Goal: Task Accomplishment & Management: Complete application form

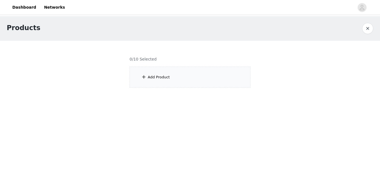
click at [153, 75] on div at bounding box center [190, 68] width 134 height 54
click at [156, 75] on div at bounding box center [190, 68] width 134 height 54
click at [141, 76] on div at bounding box center [190, 68] width 134 height 54
click at [153, 72] on div at bounding box center [190, 68] width 134 height 54
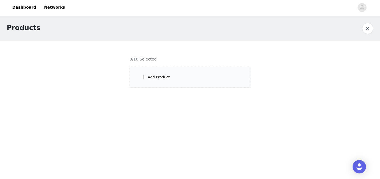
drag, startPoint x: 153, startPoint y: 72, endPoint x: 146, endPoint y: 78, distance: 9.5
click at [146, 78] on div at bounding box center [190, 68] width 134 height 54
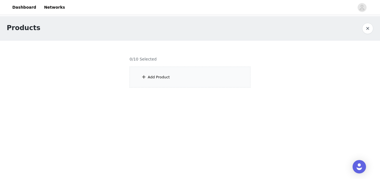
click at [141, 77] on div at bounding box center [190, 68] width 134 height 54
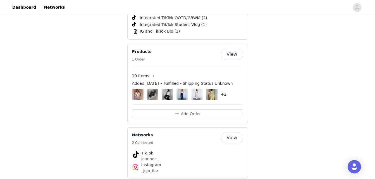
scroll to position [863, 0]
click at [182, 118] on button "Add Order" at bounding box center [187, 113] width 111 height 9
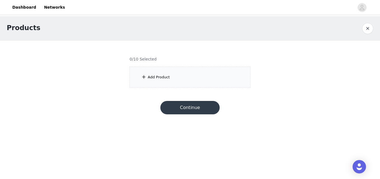
click at [158, 79] on div "Add Product" at bounding box center [159, 78] width 22 height 6
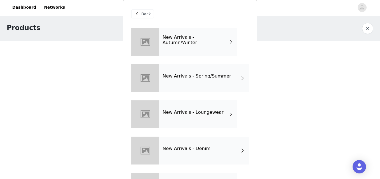
click at [178, 44] on h4 "New Arrivals - Autumn/Winter" at bounding box center [195, 40] width 66 height 10
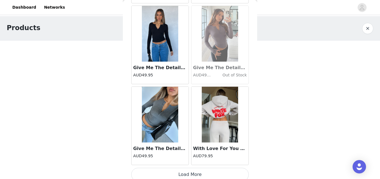
scroll to position [676, 0]
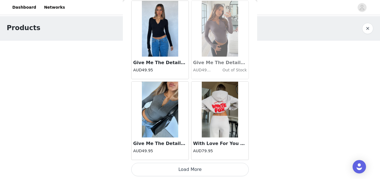
click at [183, 171] on button "Load More" at bounding box center [189, 169] width 117 height 13
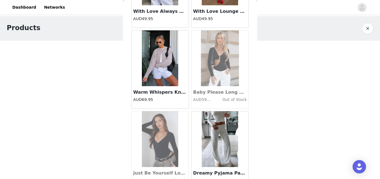
scroll to position [1487, 0]
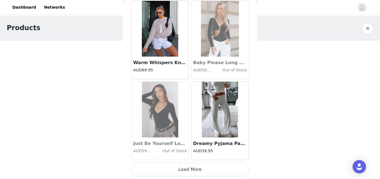
click at [171, 169] on button "Load More" at bounding box center [189, 169] width 117 height 13
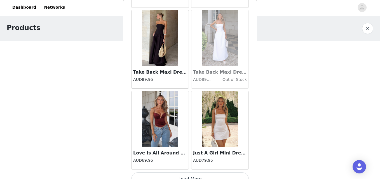
scroll to position [2297, 0]
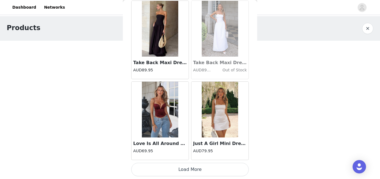
click at [188, 169] on button "Load More" at bounding box center [189, 169] width 117 height 13
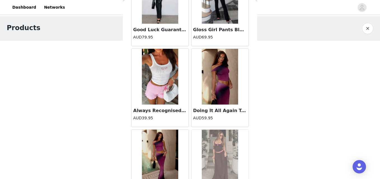
scroll to position [3108, 0]
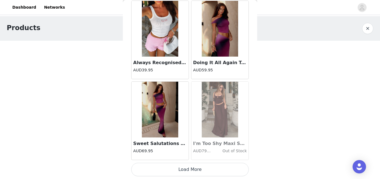
click at [187, 167] on button "Load More" at bounding box center [189, 169] width 117 height 13
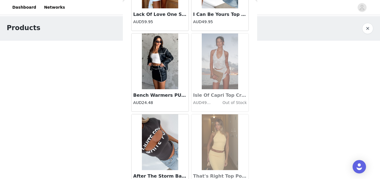
scroll to position [3919, 0]
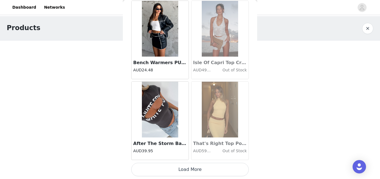
click at [185, 171] on button "Load More" at bounding box center [189, 169] width 117 height 13
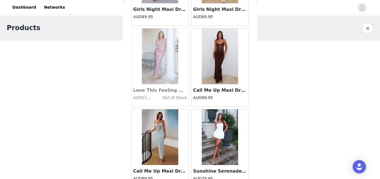
scroll to position [4729, 0]
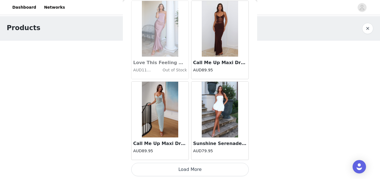
click at [185, 171] on button "Load More" at bounding box center [189, 169] width 117 height 13
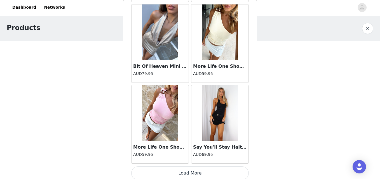
scroll to position [5540, 0]
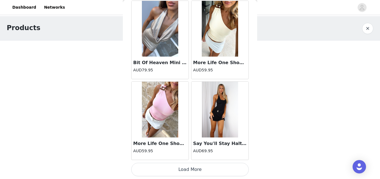
click at [185, 171] on button "Load More" at bounding box center [189, 169] width 117 height 13
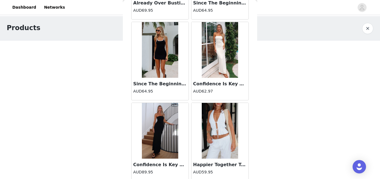
scroll to position [6351, 0]
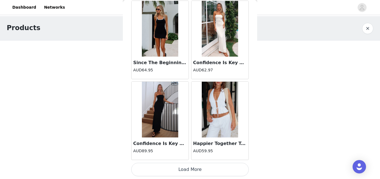
click at [185, 171] on button "Load More" at bounding box center [189, 169] width 117 height 13
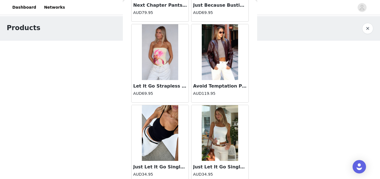
scroll to position [7161, 0]
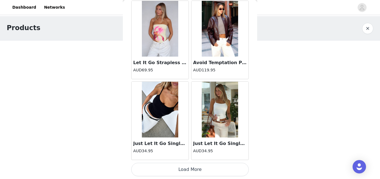
click at [185, 171] on button "Load More" at bounding box center [189, 169] width 117 height 13
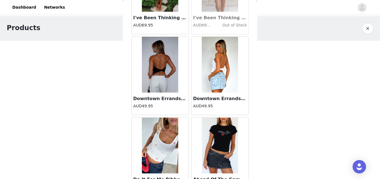
scroll to position [7972, 0]
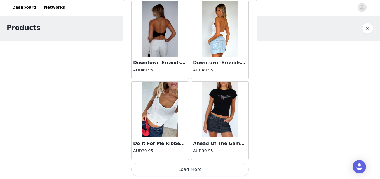
click at [185, 171] on button "Load More" at bounding box center [189, 169] width 117 height 13
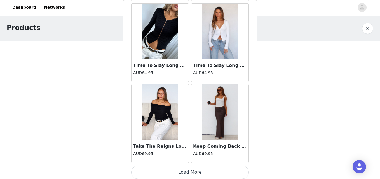
scroll to position [8783, 0]
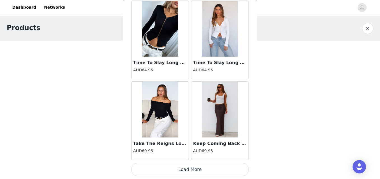
click at [189, 169] on button "Load More" at bounding box center [189, 169] width 117 height 13
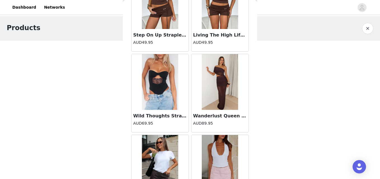
scroll to position [9593, 0]
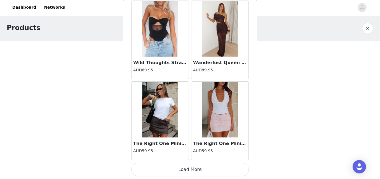
click at [184, 171] on button "Load More" at bounding box center [189, 169] width 117 height 13
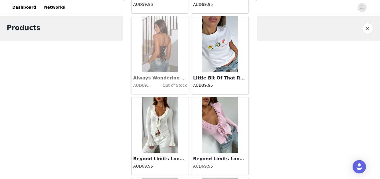
scroll to position [10404, 0]
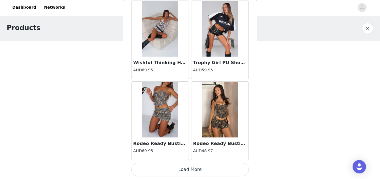
click at [184, 172] on button "Load More" at bounding box center [189, 169] width 117 height 13
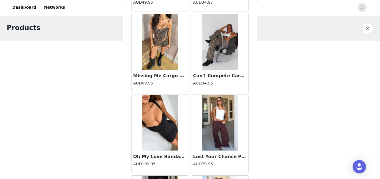
scroll to position [10635, 0]
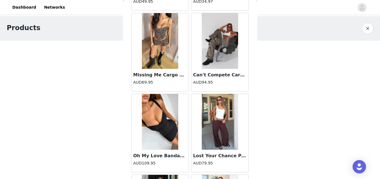
click at [219, 75] on h3 "Can't Compete Cargo Pants Tree" at bounding box center [220, 75] width 54 height 7
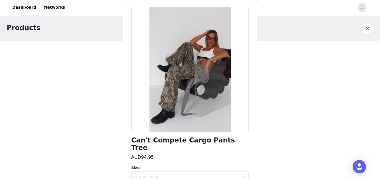
scroll to position [73, 0]
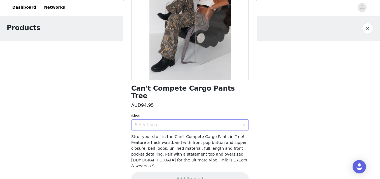
click at [191, 122] on div "Select size" at bounding box center [186, 125] width 105 height 6
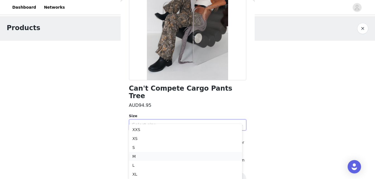
click at [138, 158] on li "M" at bounding box center [185, 156] width 113 height 9
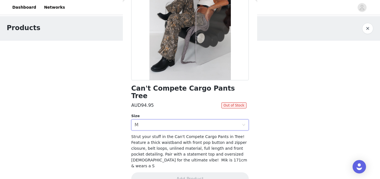
scroll to position [0, 0]
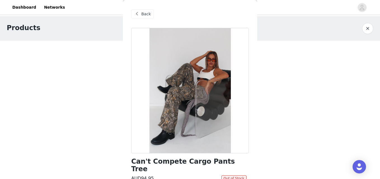
click at [142, 13] on span "Back" at bounding box center [146, 14] width 10 height 6
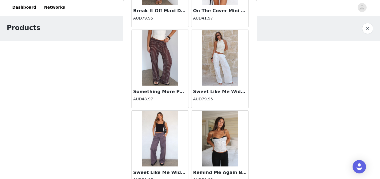
scroll to position [11215, 0]
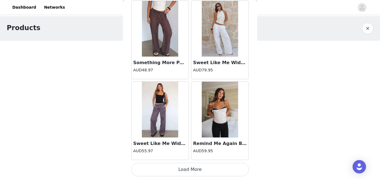
click at [184, 169] on button "Load More" at bounding box center [189, 169] width 117 height 13
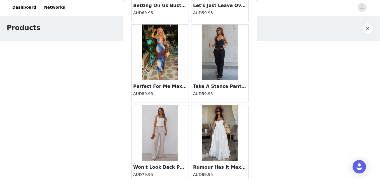
scroll to position [12025, 0]
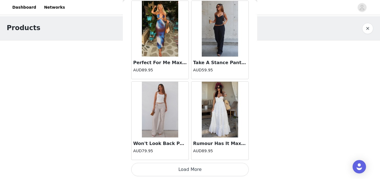
click at [182, 169] on button "Load More" at bounding box center [189, 169] width 117 height 13
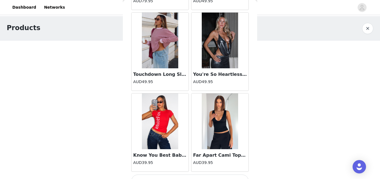
scroll to position [12836, 0]
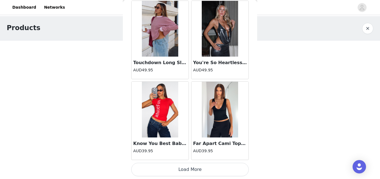
click at [183, 170] on button "Load More" at bounding box center [189, 169] width 117 height 13
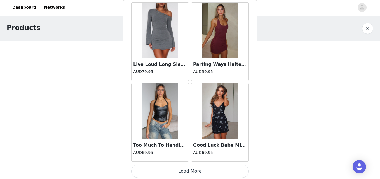
scroll to position [13647, 0]
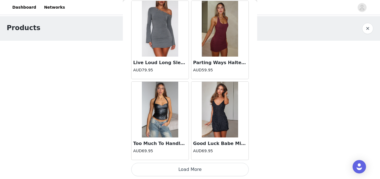
click at [187, 169] on button "Load More" at bounding box center [189, 169] width 117 height 13
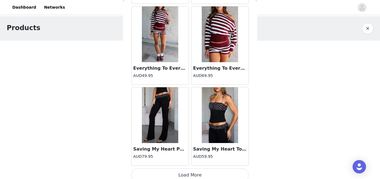
scroll to position [14457, 0]
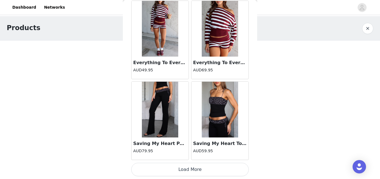
click at [185, 167] on button "Load More" at bounding box center [189, 169] width 117 height 13
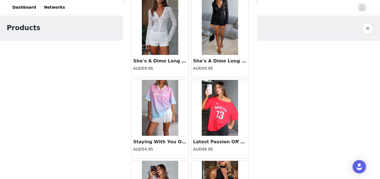
scroll to position [15268, 0]
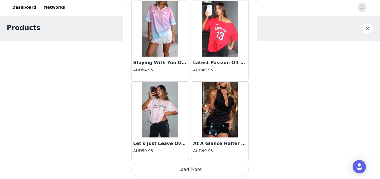
click at [186, 169] on button "Load More" at bounding box center [189, 169] width 117 height 13
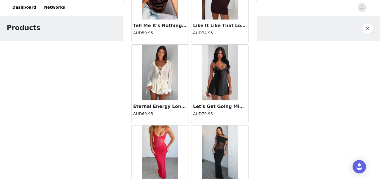
scroll to position [16079, 0]
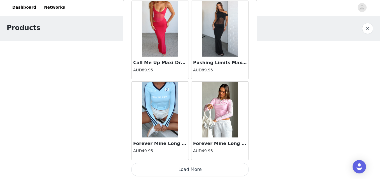
click at [191, 170] on button "Load More" at bounding box center [189, 169] width 117 height 13
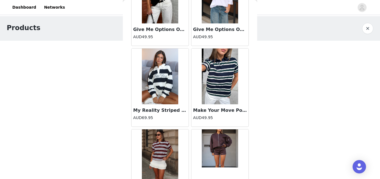
scroll to position [16274, 0]
click at [160, 83] on img at bounding box center [160, 77] width 36 height 56
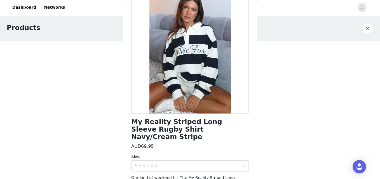
scroll to position [98, 0]
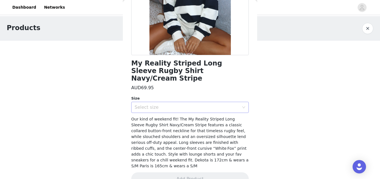
click at [198, 105] on div "Select size" at bounding box center [186, 108] width 105 height 6
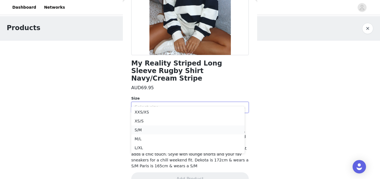
click at [154, 131] on li "S/M" at bounding box center [187, 130] width 113 height 9
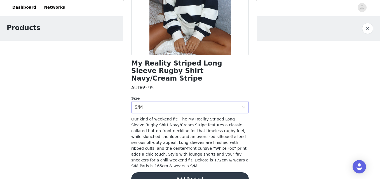
click at [176, 173] on button "Add Product" at bounding box center [189, 179] width 117 height 13
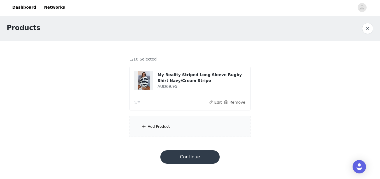
click at [178, 119] on div "Add Product" at bounding box center [189, 126] width 121 height 21
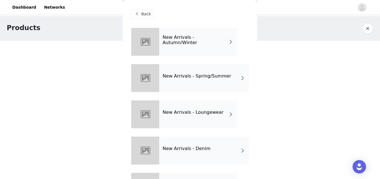
click at [193, 46] on div "New Arrivals - Autumn/Winter" at bounding box center [198, 42] width 78 height 28
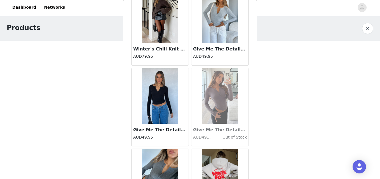
scroll to position [676, 0]
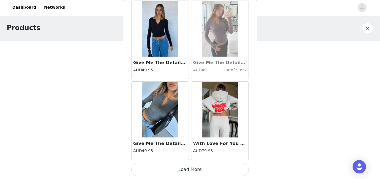
click at [198, 170] on button "Load More" at bounding box center [189, 169] width 117 height 13
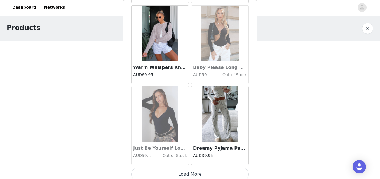
scroll to position [1487, 0]
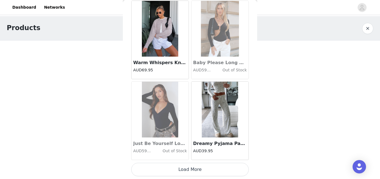
click at [186, 170] on button "Load More" at bounding box center [189, 169] width 117 height 13
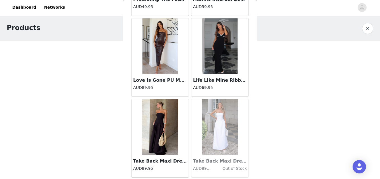
scroll to position [2297, 0]
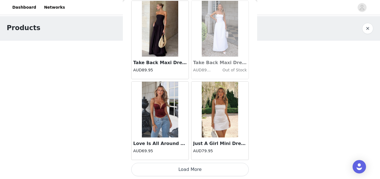
click at [185, 169] on button "Load More" at bounding box center [189, 169] width 117 height 13
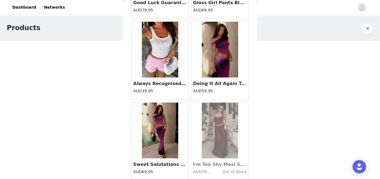
scroll to position [3108, 0]
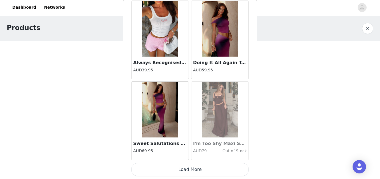
click at [188, 169] on button "Load More" at bounding box center [189, 169] width 117 height 13
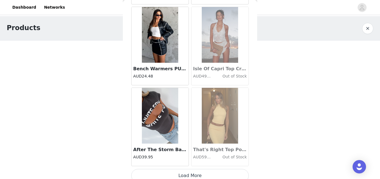
scroll to position [3919, 0]
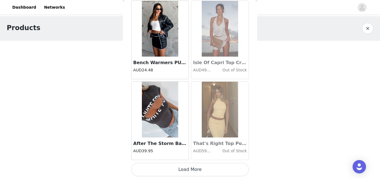
click at [192, 169] on button "Load More" at bounding box center [189, 169] width 117 height 13
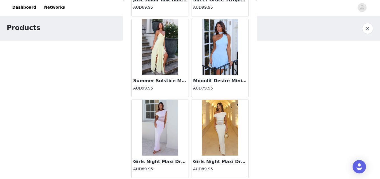
scroll to position [4729, 0]
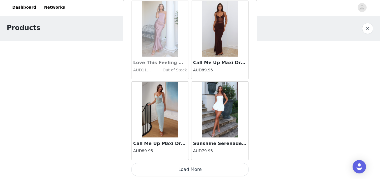
click at [185, 171] on button "Load More" at bounding box center [189, 169] width 117 height 13
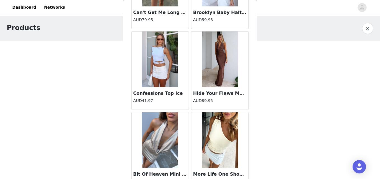
scroll to position [5540, 0]
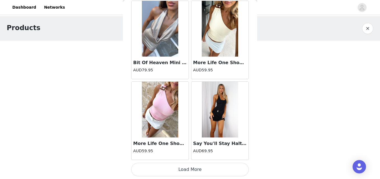
click at [185, 171] on button "Load More" at bounding box center [189, 169] width 117 height 13
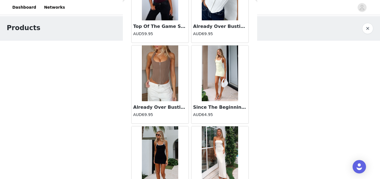
scroll to position [6351, 0]
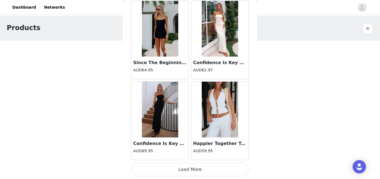
click at [185, 171] on button "Load More" at bounding box center [189, 169] width 117 height 13
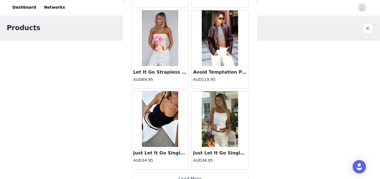
scroll to position [7161, 0]
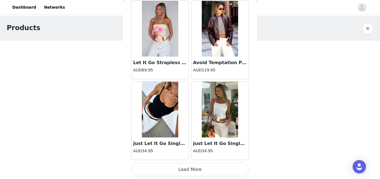
click at [186, 171] on button "Load More" at bounding box center [189, 169] width 117 height 13
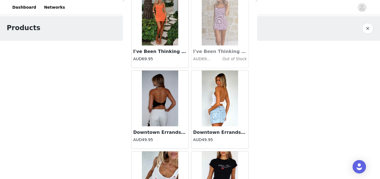
scroll to position [7972, 0]
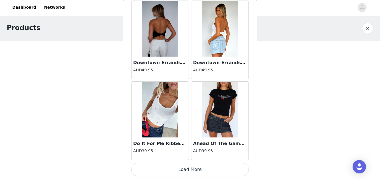
click at [191, 168] on button "Load More" at bounding box center [189, 169] width 117 height 13
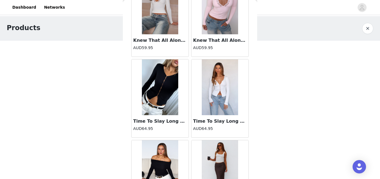
scroll to position [8783, 0]
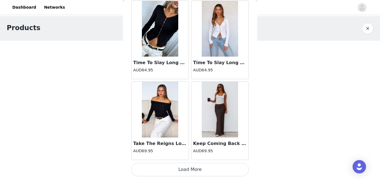
click at [188, 169] on button "Load More" at bounding box center [189, 169] width 117 height 13
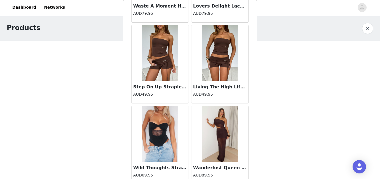
scroll to position [9593, 0]
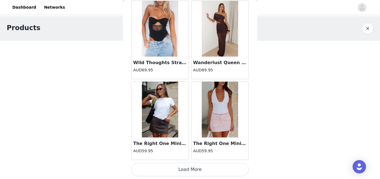
click at [189, 168] on button "Load More" at bounding box center [189, 169] width 117 height 13
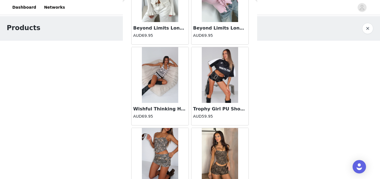
scroll to position [10404, 0]
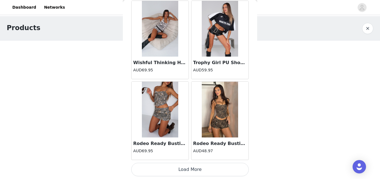
click at [185, 165] on button "Load More" at bounding box center [189, 169] width 117 height 13
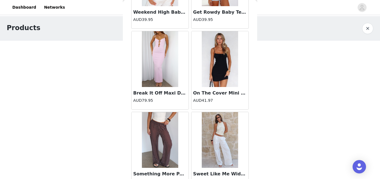
scroll to position [11215, 0]
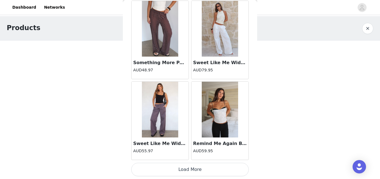
click at [183, 170] on button "Load More" at bounding box center [189, 169] width 117 height 13
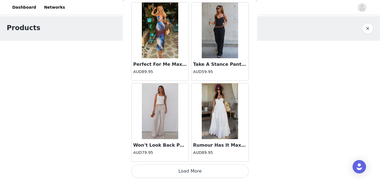
scroll to position [12025, 0]
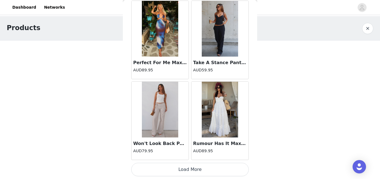
click at [183, 170] on button "Load More" at bounding box center [189, 169] width 117 height 13
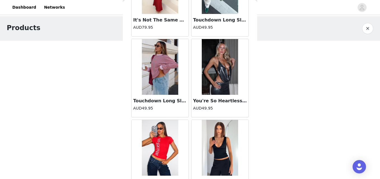
scroll to position [12836, 0]
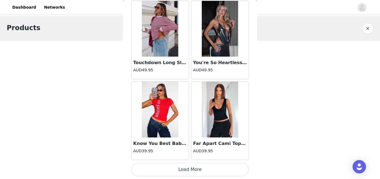
click at [183, 170] on button "Load More" at bounding box center [189, 169] width 117 height 13
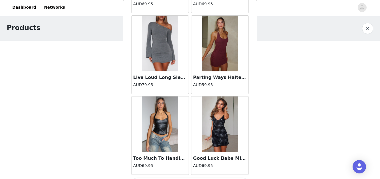
scroll to position [13647, 0]
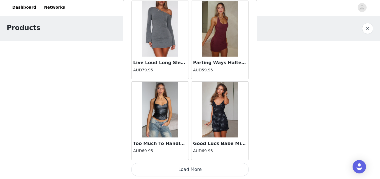
click at [183, 170] on button "Load More" at bounding box center [189, 169] width 117 height 13
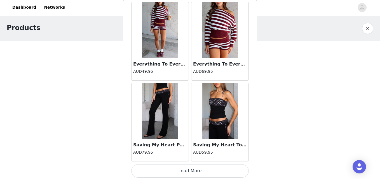
scroll to position [14457, 0]
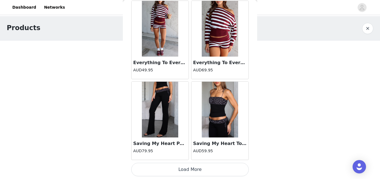
click at [187, 169] on button "Load More" at bounding box center [189, 169] width 117 height 13
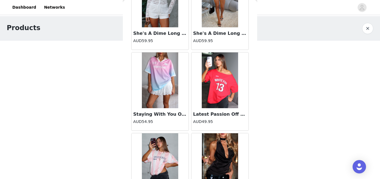
scroll to position [15268, 0]
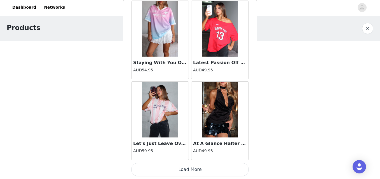
click at [187, 169] on button "Load More" at bounding box center [189, 169] width 117 height 13
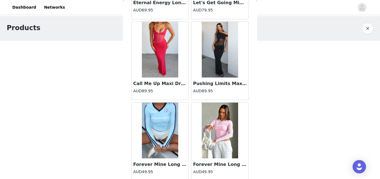
scroll to position [16079, 0]
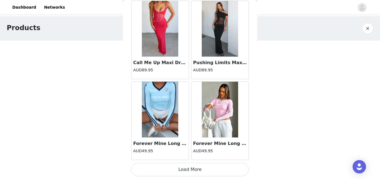
click at [188, 169] on button "Load More" at bounding box center [189, 169] width 117 height 13
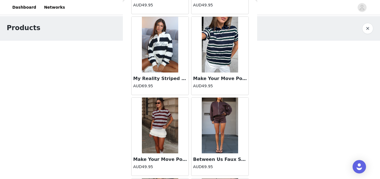
scroll to position [16306, 0]
click at [202, 61] on img at bounding box center [220, 45] width 36 height 56
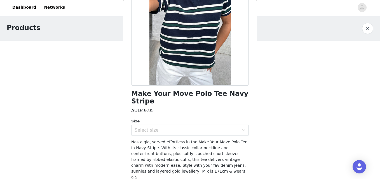
scroll to position [74, 0]
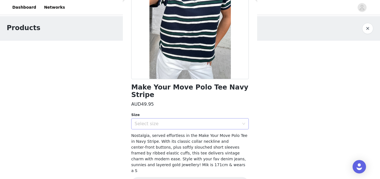
click at [188, 122] on div "Select size" at bounding box center [186, 124] width 105 height 6
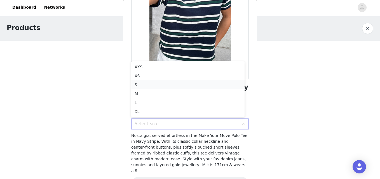
click at [161, 84] on li "S" at bounding box center [187, 85] width 113 height 9
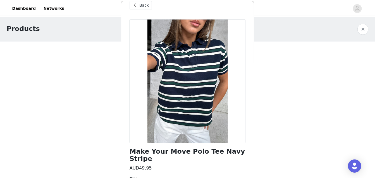
scroll to position [87, 0]
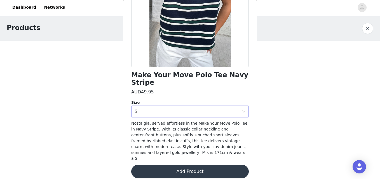
click at [178, 165] on button "Add Product" at bounding box center [189, 171] width 117 height 13
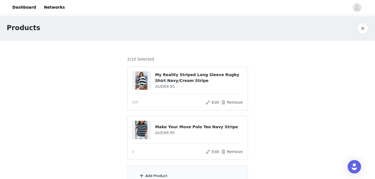
click at [162, 174] on div "Add Product" at bounding box center [157, 177] width 22 height 6
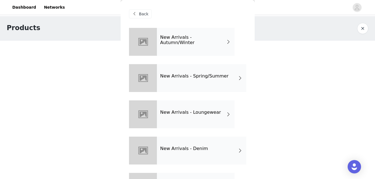
click at [189, 76] on h4 "New Arrivals - Spring/Summer" at bounding box center [194, 76] width 68 height 5
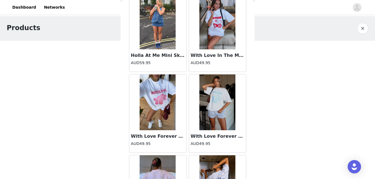
scroll to position [676, 0]
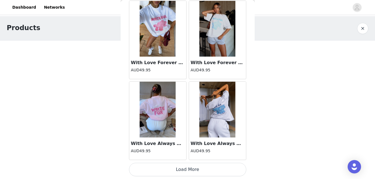
click at [179, 169] on button "Load More" at bounding box center [187, 169] width 117 height 13
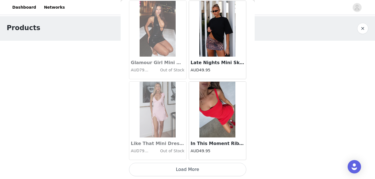
scroll to position [41, 0]
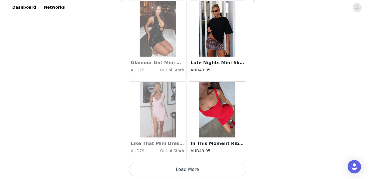
click at [184, 170] on button "Load More" at bounding box center [187, 169] width 117 height 13
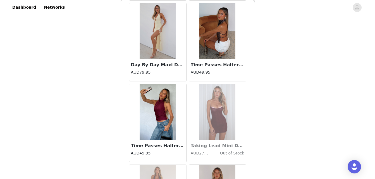
scroll to position [2297, 0]
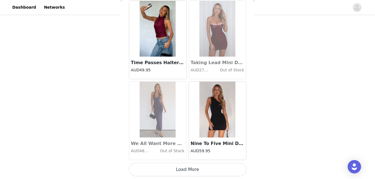
click at [184, 170] on button "Load More" at bounding box center [187, 169] width 117 height 13
click at [186, 169] on button "Load More" at bounding box center [187, 169] width 117 height 13
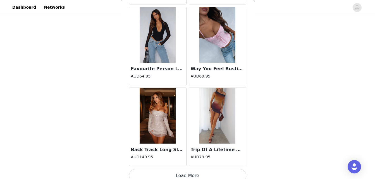
scroll to position [3108, 0]
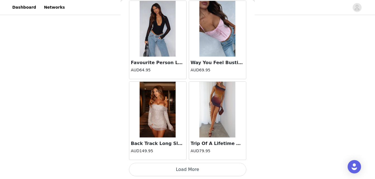
click at [183, 169] on button "Load More" at bounding box center [187, 169] width 117 height 13
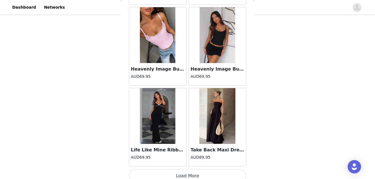
scroll to position [3919, 0]
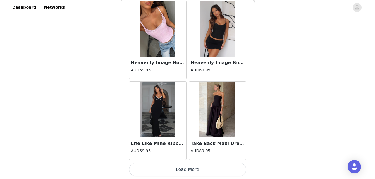
click at [187, 167] on button "Load More" at bounding box center [187, 169] width 117 height 13
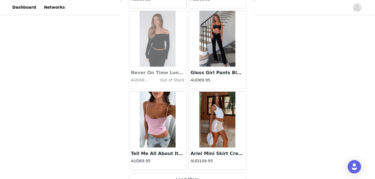
scroll to position [4729, 0]
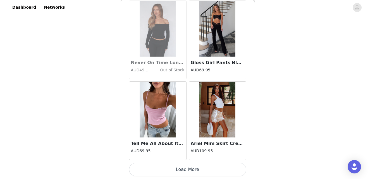
click at [187, 167] on button "Load More" at bounding box center [187, 169] width 117 height 13
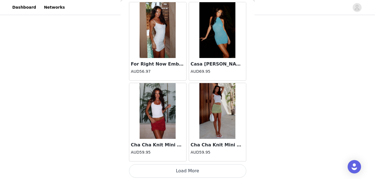
scroll to position [5540, 0]
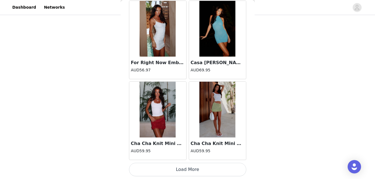
click at [182, 166] on button "Load More" at bounding box center [187, 169] width 117 height 13
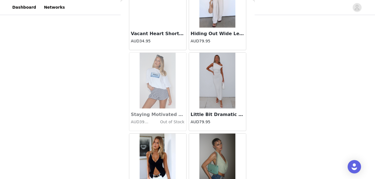
scroll to position [6351, 0]
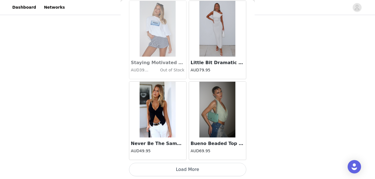
click at [185, 167] on button "Load More" at bounding box center [187, 169] width 117 height 13
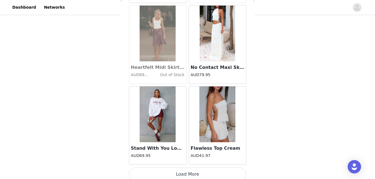
scroll to position [7161, 0]
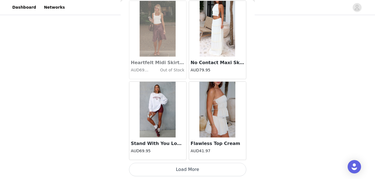
click at [185, 167] on button "Load More" at bounding box center [187, 169] width 117 height 13
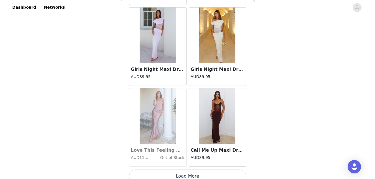
scroll to position [7972, 0]
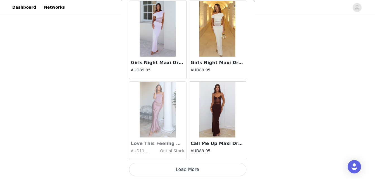
click at [187, 171] on button "Load More" at bounding box center [187, 169] width 117 height 13
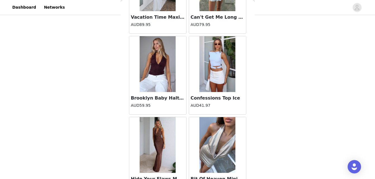
scroll to position [8783, 0]
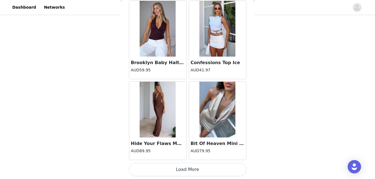
click at [187, 171] on button "Load More" at bounding box center [187, 169] width 117 height 13
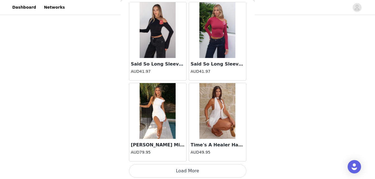
scroll to position [9593, 0]
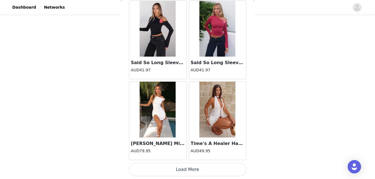
click at [187, 171] on button "Load More" at bounding box center [187, 169] width 117 height 13
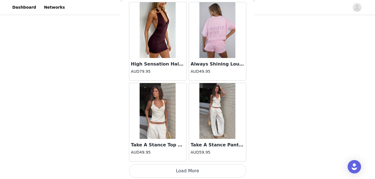
scroll to position [10404, 0]
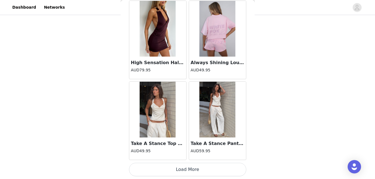
click at [183, 167] on button "Load More" at bounding box center [187, 169] width 117 height 13
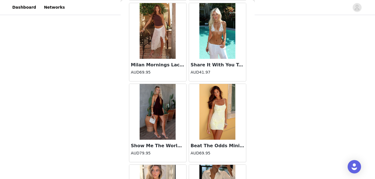
scroll to position [11215, 0]
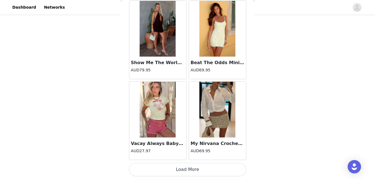
click at [188, 169] on button "Load More" at bounding box center [187, 169] width 117 height 13
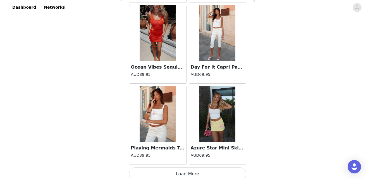
scroll to position [12025, 0]
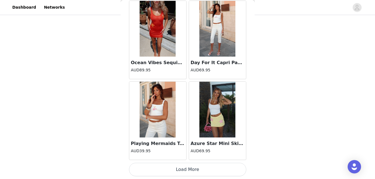
click at [188, 169] on button "Load More" at bounding box center [187, 169] width 117 height 13
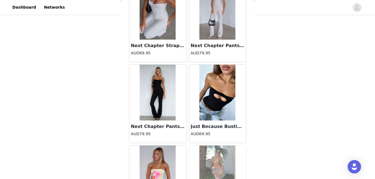
scroll to position [12836, 0]
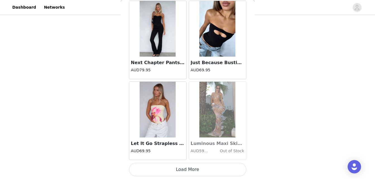
click at [188, 169] on button "Load More" at bounding box center [187, 169] width 117 height 13
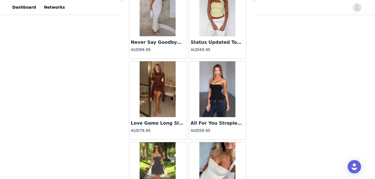
scroll to position [13100, 0]
click at [189, 169] on div at bounding box center [217, 170] width 57 height 56
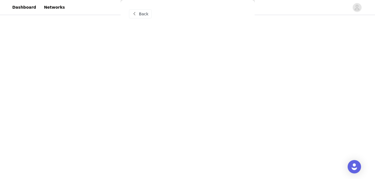
scroll to position [0, 0]
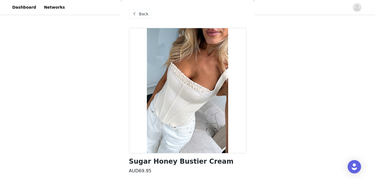
click at [143, 12] on span "Back" at bounding box center [144, 14] width 10 height 6
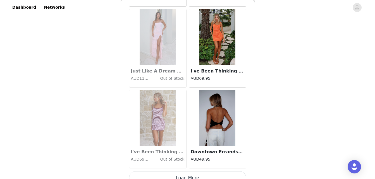
scroll to position [13647, 0]
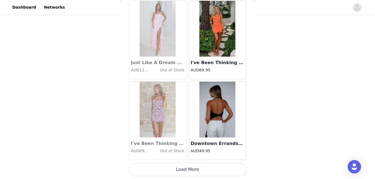
click at [188, 166] on button "Load More" at bounding box center [187, 169] width 117 height 13
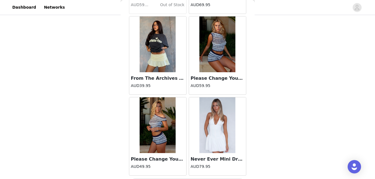
scroll to position [14457, 0]
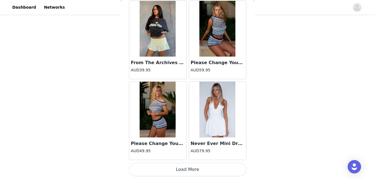
click at [187, 171] on button "Load More" at bounding box center [187, 169] width 117 height 13
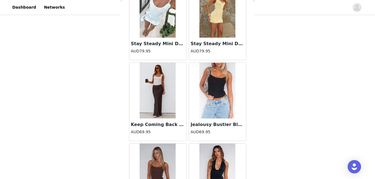
scroll to position [15268, 0]
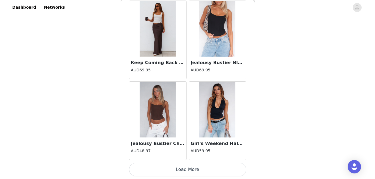
click at [186, 169] on button "Load More" at bounding box center [187, 169] width 117 height 13
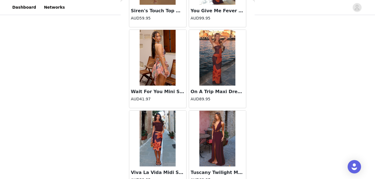
scroll to position [16079, 0]
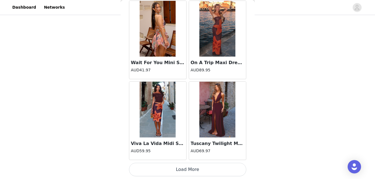
click at [186, 169] on button "Load More" at bounding box center [187, 169] width 117 height 13
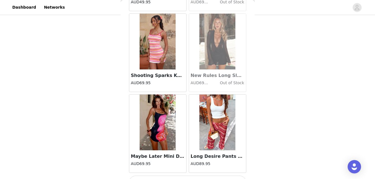
scroll to position [16889, 0]
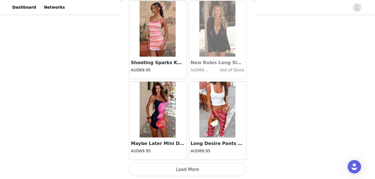
click at [183, 170] on button "Load More" at bounding box center [187, 169] width 117 height 13
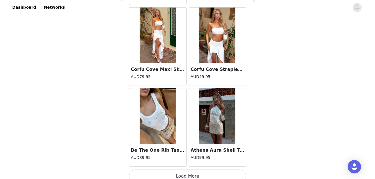
scroll to position [17700, 0]
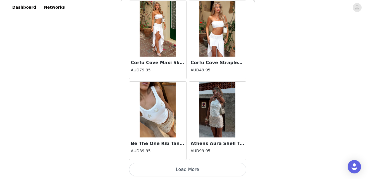
click at [187, 172] on button "Load More" at bounding box center [187, 169] width 117 height 13
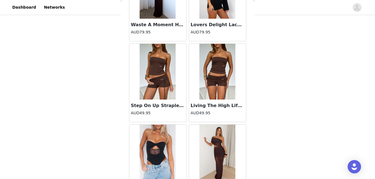
scroll to position [18511, 0]
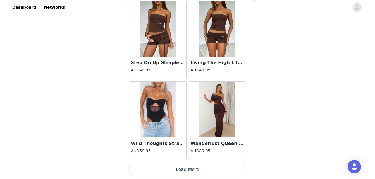
click at [206, 37] on img at bounding box center [218, 29] width 36 height 56
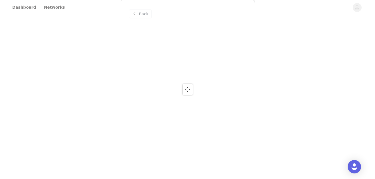
scroll to position [0, 0]
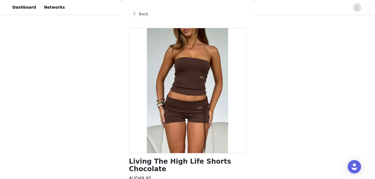
click at [141, 12] on span "Back" at bounding box center [144, 14] width 10 height 6
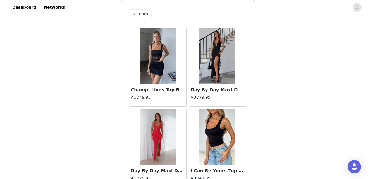
click at [141, 14] on span "Back" at bounding box center [144, 14] width 10 height 6
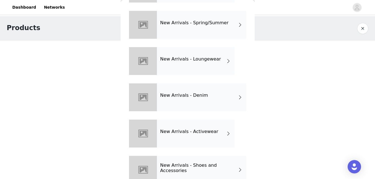
scroll to position [54, 0]
click at [175, 56] on h4 "New Arrivals - Loungewear" at bounding box center [190, 58] width 61 height 5
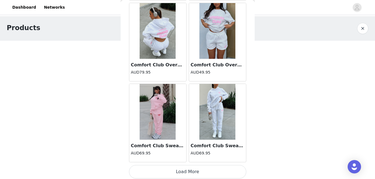
scroll to position [676, 0]
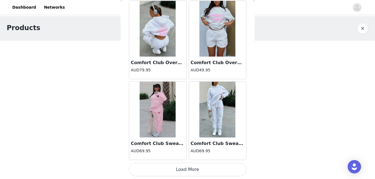
click at [181, 170] on button "Load More" at bounding box center [187, 169] width 117 height 13
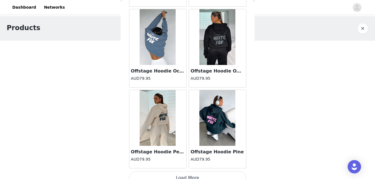
scroll to position [1487, 0]
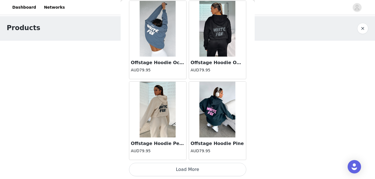
click at [181, 170] on button "Load More" at bounding box center [187, 169] width 117 height 13
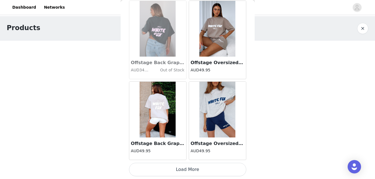
scroll to position [41, 0]
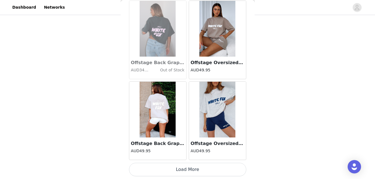
click at [181, 170] on button "Load More" at bounding box center [187, 169] width 117 height 13
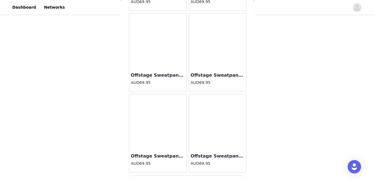
scroll to position [3108, 0]
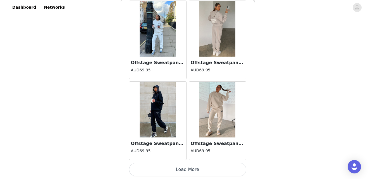
click at [181, 169] on button "Load More" at bounding box center [187, 169] width 117 height 13
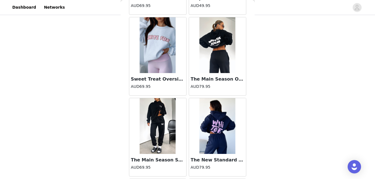
scroll to position [3659, 0]
click at [210, 73] on div "The Main Season Oversized Hoodie Black AUD79.95" at bounding box center [217, 84] width 57 height 22
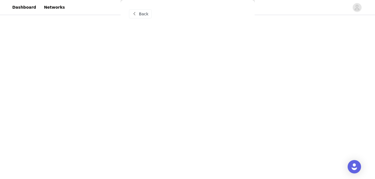
scroll to position [0, 0]
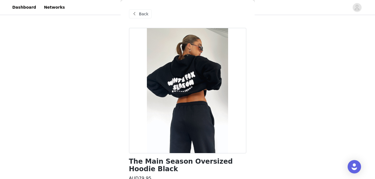
click at [138, 13] on span at bounding box center [134, 14] width 7 height 7
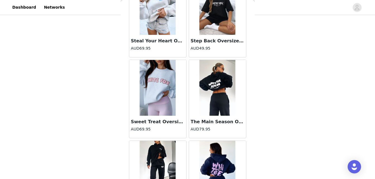
scroll to position [3919, 0]
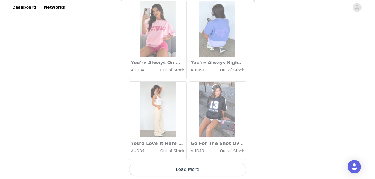
click at [181, 171] on button "Load More" at bounding box center [187, 169] width 117 height 13
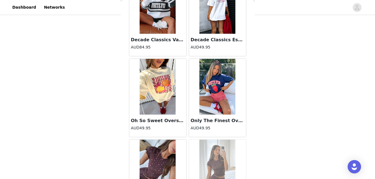
scroll to position [4368, 0]
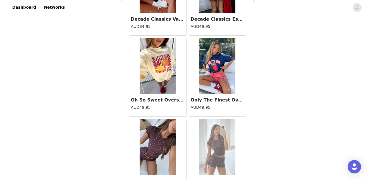
click at [160, 75] on img at bounding box center [158, 66] width 36 height 56
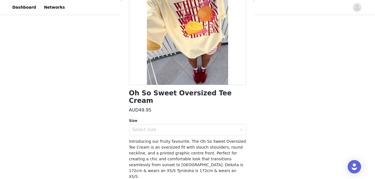
scroll to position [79, 0]
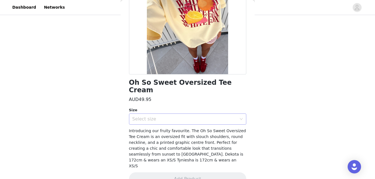
click at [168, 117] on div "Select size" at bounding box center [185, 120] width 105 height 6
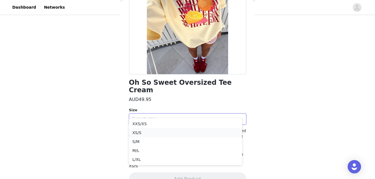
click at [154, 132] on li "XS/S" at bounding box center [185, 133] width 113 height 9
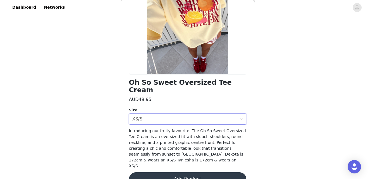
click at [160, 173] on button "Add Product" at bounding box center [187, 179] width 117 height 13
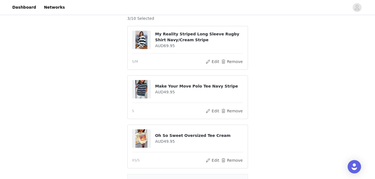
scroll to position [90, 0]
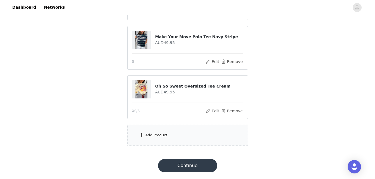
click at [145, 134] on div "Add Product" at bounding box center [187, 135] width 121 height 21
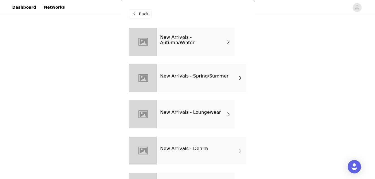
click at [162, 112] on h4 "New Arrivals - Loungewear" at bounding box center [190, 112] width 61 height 5
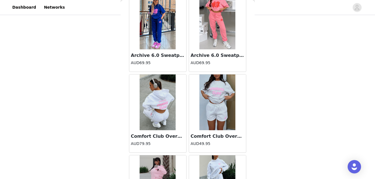
scroll to position [676, 0]
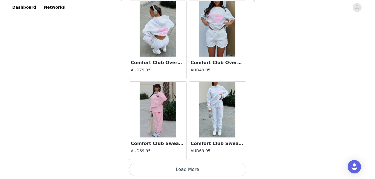
click at [172, 168] on button "Load More" at bounding box center [187, 169] width 117 height 13
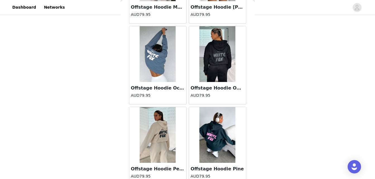
scroll to position [1487, 0]
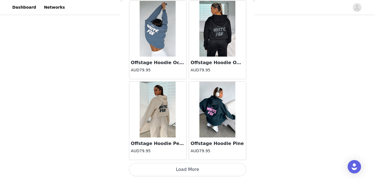
click at [186, 174] on button "Load More" at bounding box center [187, 169] width 117 height 13
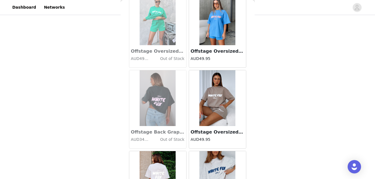
scroll to position [2297, 0]
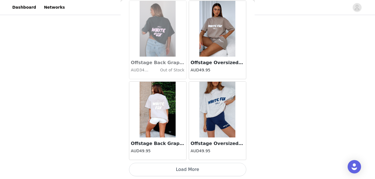
click at [181, 167] on button "Load More" at bounding box center [187, 169] width 117 height 13
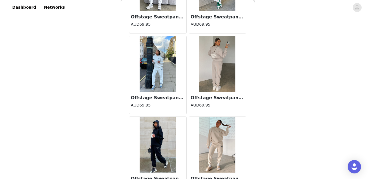
scroll to position [3108, 0]
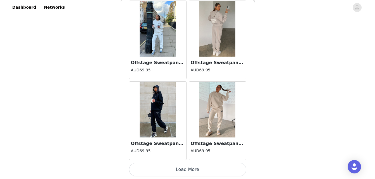
click at [183, 170] on button "Load More" at bounding box center [187, 169] width 117 height 13
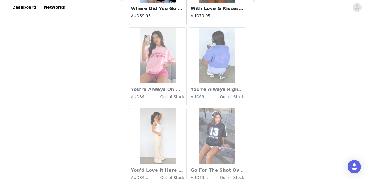
scroll to position [3919, 0]
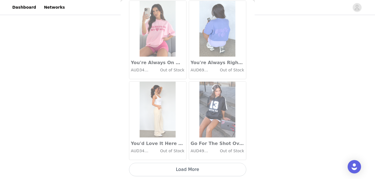
click at [183, 170] on button "Load More" at bounding box center [187, 169] width 117 height 13
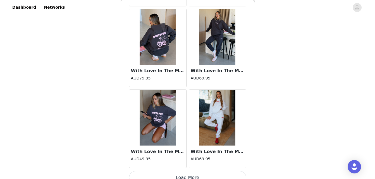
scroll to position [4729, 0]
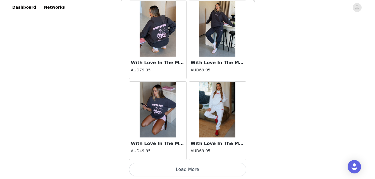
click at [183, 170] on button "Load More" at bounding box center [187, 169] width 117 height 13
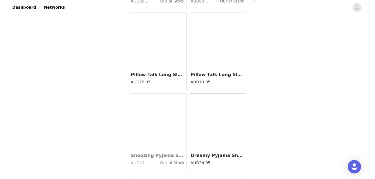
scroll to position [5540, 0]
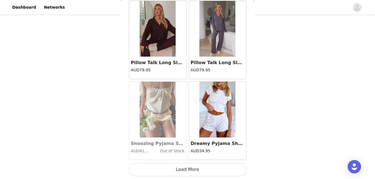
click at [183, 170] on button "Load More" at bounding box center [187, 169] width 117 height 13
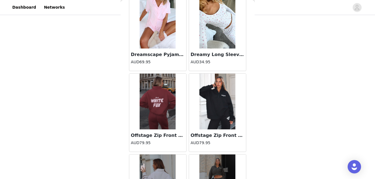
scroll to position [5787, 0]
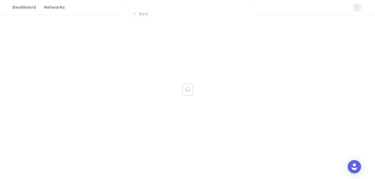
scroll to position [0, 0]
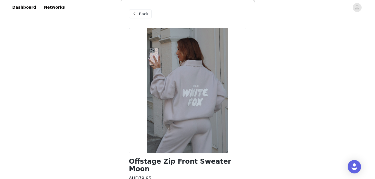
click at [135, 14] on span at bounding box center [134, 14] width 7 height 7
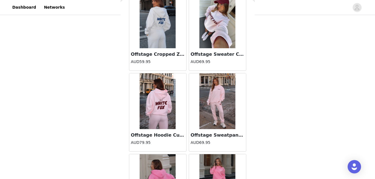
scroll to position [6351, 0]
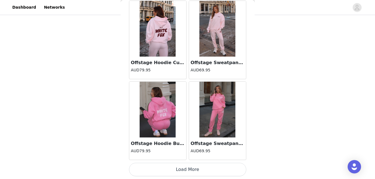
click at [178, 168] on button "Load More" at bounding box center [187, 169] width 117 height 13
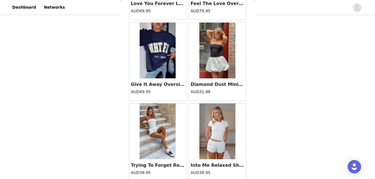
scroll to position [7161, 0]
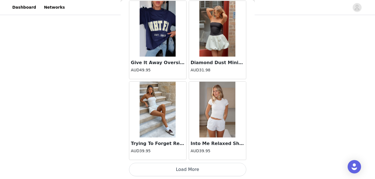
click at [178, 173] on button "Load More" at bounding box center [187, 169] width 117 height 13
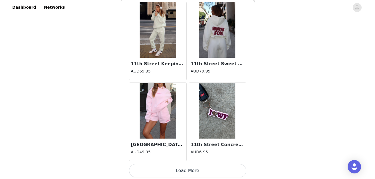
scroll to position [7972, 0]
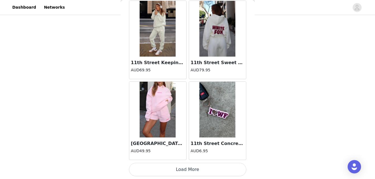
click at [181, 168] on button "Load More" at bounding box center [187, 169] width 117 height 13
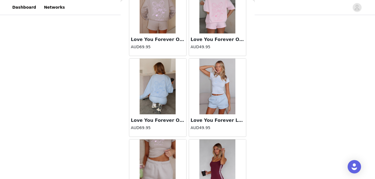
scroll to position [8783, 0]
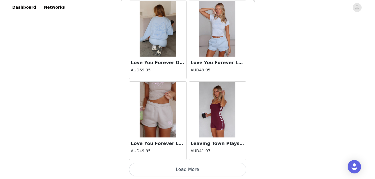
click at [184, 168] on button "Load More" at bounding box center [187, 169] width 117 height 13
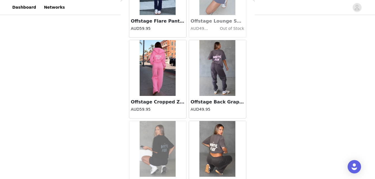
scroll to position [9593, 0]
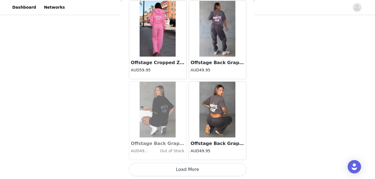
click at [184, 168] on button "Load More" at bounding box center [187, 169] width 117 height 13
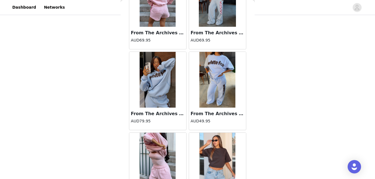
scroll to position [10404, 0]
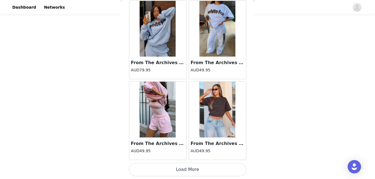
click at [186, 167] on button "Load More" at bounding box center [187, 169] width 117 height 13
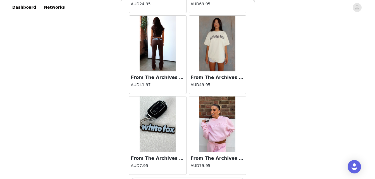
scroll to position [11215, 0]
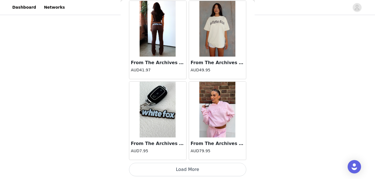
click at [186, 168] on button "Load More" at bounding box center [187, 169] width 117 height 13
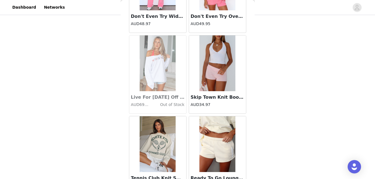
scroll to position [12025, 0]
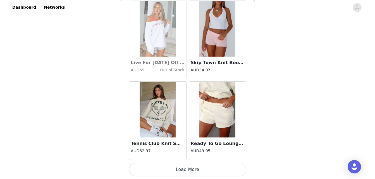
click at [186, 167] on button "Load More" at bounding box center [187, 169] width 117 height 13
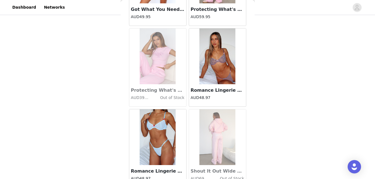
scroll to position [12836, 0]
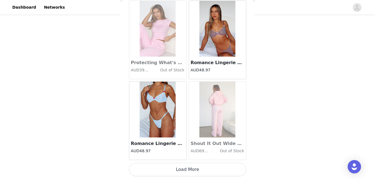
click at [185, 169] on button "Load More" at bounding box center [187, 169] width 117 height 13
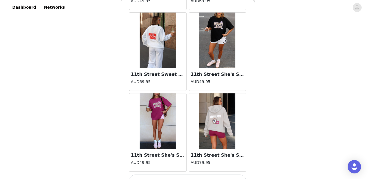
scroll to position [13647, 0]
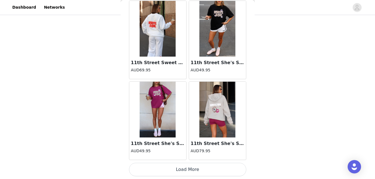
click at [184, 168] on button "Load More" at bounding box center [187, 169] width 117 height 13
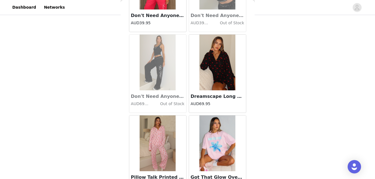
scroll to position [14457, 0]
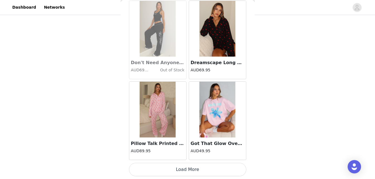
click at [185, 167] on button "Load More" at bounding box center [187, 169] width 117 height 13
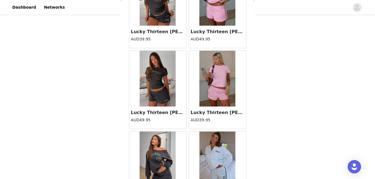
scroll to position [15268, 0]
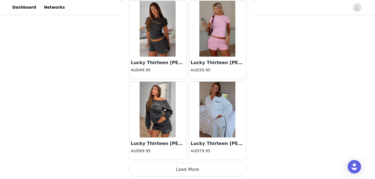
click at [185, 167] on button "Load More" at bounding box center [187, 169] width 117 height 13
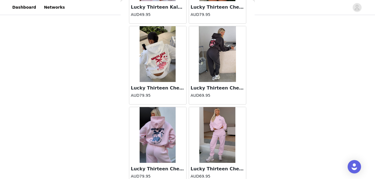
scroll to position [16079, 0]
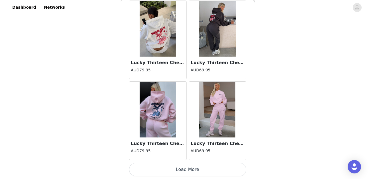
click at [184, 168] on button "Load More" at bounding box center [187, 169] width 117 height 13
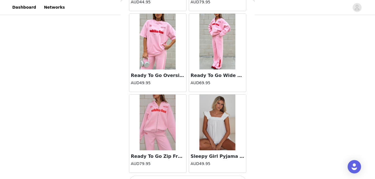
scroll to position [16889, 0]
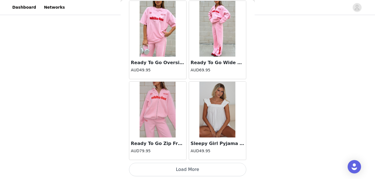
click at [184, 168] on button "Load More" at bounding box center [187, 169] width 117 height 13
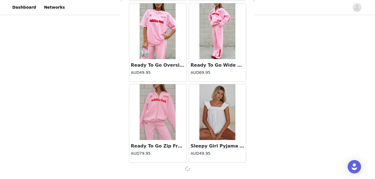
scroll to position [16887, 0]
drag, startPoint x: 184, startPoint y: 168, endPoint x: 185, endPoint y: 171, distance: 3.5
click at [185, 171] on span at bounding box center [188, 169] width 8 height 8
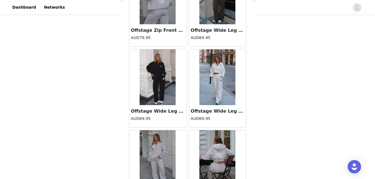
scroll to position [5981, 0]
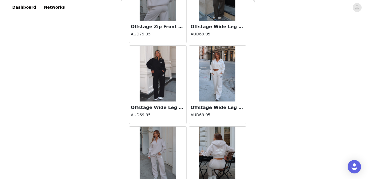
click at [149, 81] on img at bounding box center [158, 74] width 36 height 56
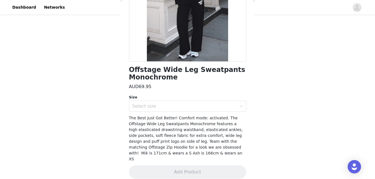
scroll to position [93, 0]
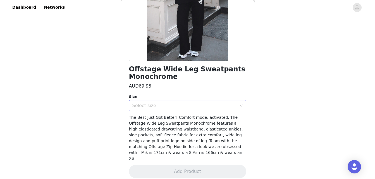
click at [149, 106] on div "Select size" at bounding box center [185, 106] width 105 height 6
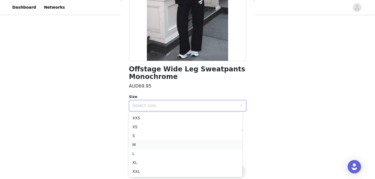
click at [135, 145] on li "M" at bounding box center [185, 145] width 113 height 9
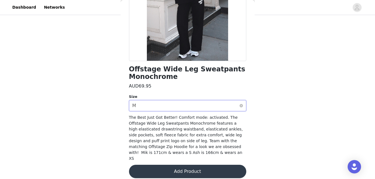
click at [155, 108] on div "Select size M" at bounding box center [186, 106] width 107 height 11
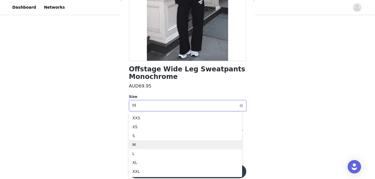
click at [157, 108] on div "Select size M" at bounding box center [186, 106] width 107 height 11
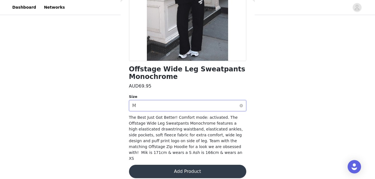
click at [157, 108] on div "Select size M" at bounding box center [186, 106] width 107 height 11
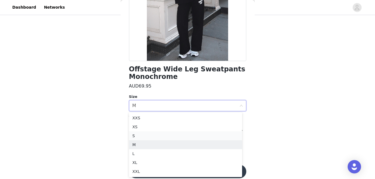
click at [135, 135] on li "S" at bounding box center [185, 136] width 113 height 9
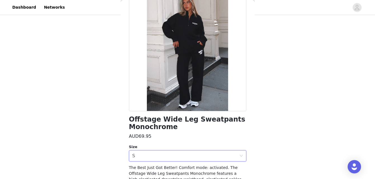
scroll to position [42, 0]
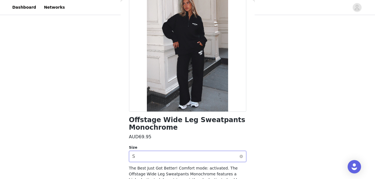
click at [152, 153] on div "Select size S" at bounding box center [186, 157] width 107 height 11
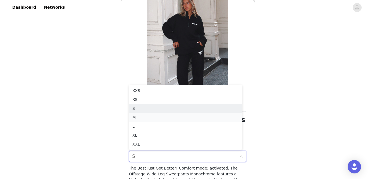
click at [140, 117] on li "M" at bounding box center [185, 117] width 113 height 9
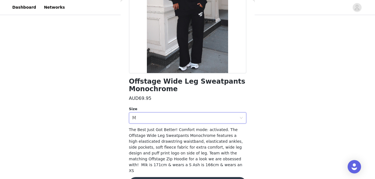
scroll to position [93, 0]
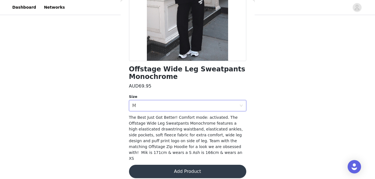
click at [157, 165] on button "Add Product" at bounding box center [187, 171] width 117 height 13
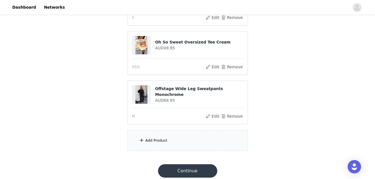
scroll to position [135, 0]
click at [163, 136] on div "Add Product" at bounding box center [187, 140] width 121 height 21
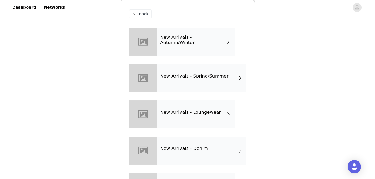
click at [172, 150] on h4 "New Arrivals - Denim" at bounding box center [184, 148] width 48 height 5
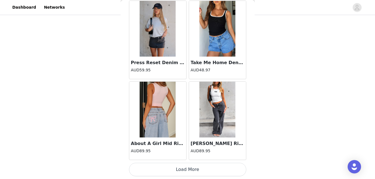
scroll to position [140, 0]
click at [173, 172] on button "Load More" at bounding box center [187, 169] width 117 height 13
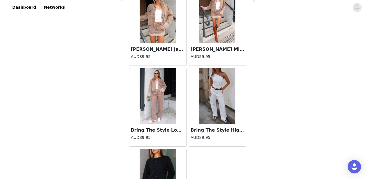
scroll to position [1257, 0]
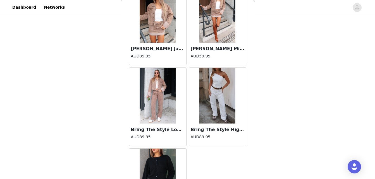
click at [159, 36] on img at bounding box center [158, 15] width 36 height 56
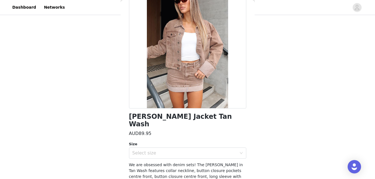
scroll to position [47, 0]
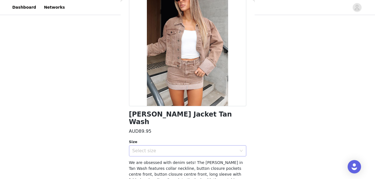
click at [164, 148] on div "Select size" at bounding box center [185, 151] width 105 height 6
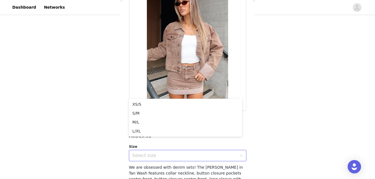
scroll to position [42, 0]
click at [136, 112] on li "S/M" at bounding box center [185, 113] width 113 height 9
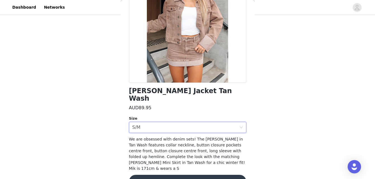
scroll to position [72, 0]
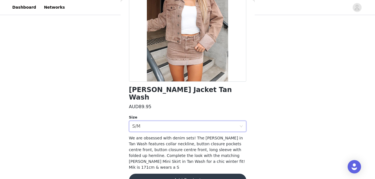
click at [166, 174] on button "Add Product" at bounding box center [187, 180] width 117 height 13
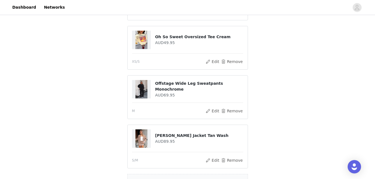
scroll to position [189, 0]
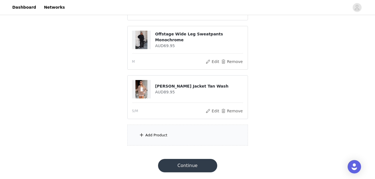
click at [153, 135] on div "Add Product" at bounding box center [157, 136] width 22 height 6
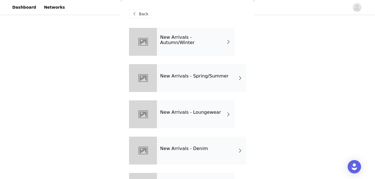
click at [168, 149] on h4 "New Arrivals - Denim" at bounding box center [184, 148] width 48 height 5
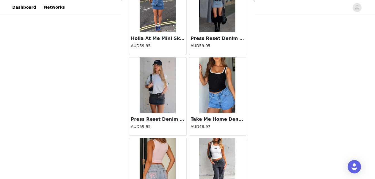
scroll to position [676, 0]
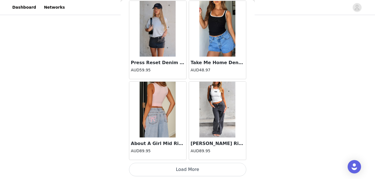
click at [180, 169] on button "Load More" at bounding box center [187, 169] width 117 height 13
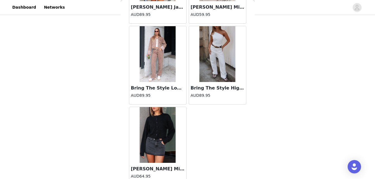
scroll to position [1307, 0]
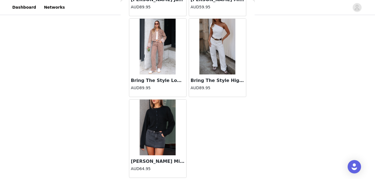
click at [152, 60] on img at bounding box center [158, 47] width 36 height 56
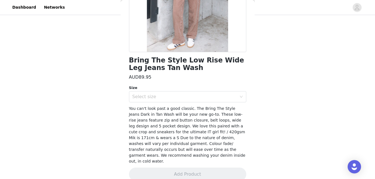
scroll to position [102, 0]
click at [186, 101] on div "Select size" at bounding box center [186, 96] width 107 height 11
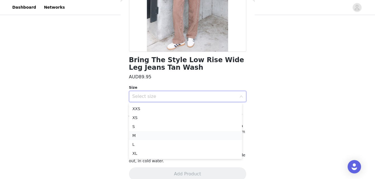
click at [133, 136] on li "M" at bounding box center [185, 135] width 113 height 9
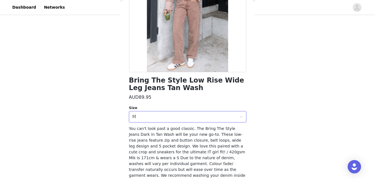
scroll to position [104, 0]
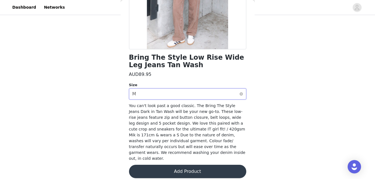
click at [173, 89] on div "Select size M" at bounding box center [186, 94] width 107 height 11
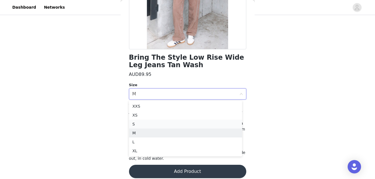
click at [133, 122] on li "S" at bounding box center [185, 124] width 113 height 9
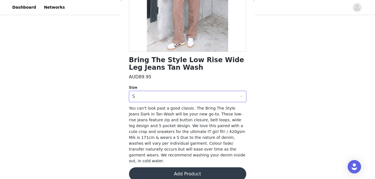
scroll to position [102, 0]
click at [198, 94] on div "Select size S" at bounding box center [186, 96] width 107 height 11
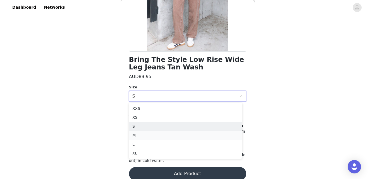
click at [135, 133] on li "M" at bounding box center [185, 135] width 113 height 9
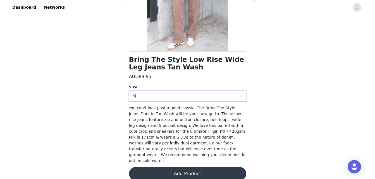
click at [154, 170] on button "Add Product" at bounding box center [187, 173] width 117 height 13
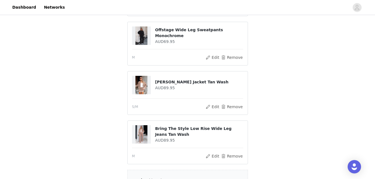
scroll to position [239, 0]
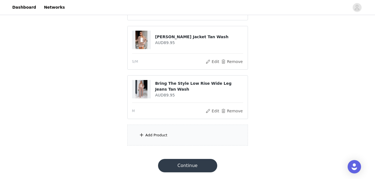
click at [153, 134] on div "Add Product" at bounding box center [157, 136] width 22 height 6
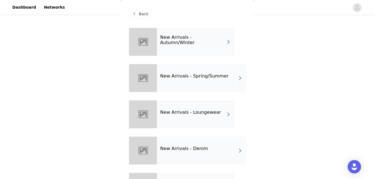
click at [170, 39] on h4 "New Arrivals - Autumn/Winter" at bounding box center [193, 40] width 66 height 10
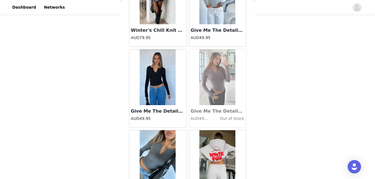
scroll to position [676, 0]
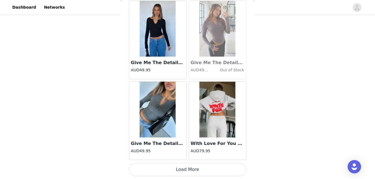
click at [189, 172] on button "Load More" at bounding box center [187, 169] width 117 height 13
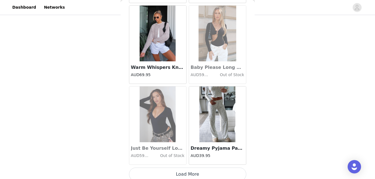
scroll to position [1487, 0]
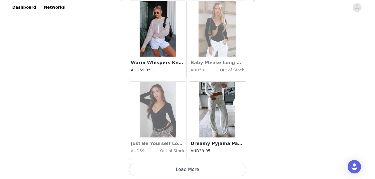
click at [185, 167] on button "Load More" at bounding box center [187, 169] width 117 height 13
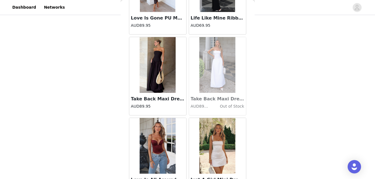
scroll to position [2297, 0]
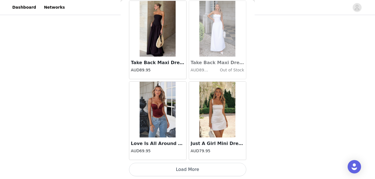
click at [185, 170] on button "Load More" at bounding box center [187, 169] width 117 height 13
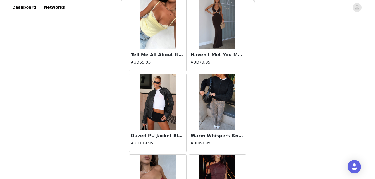
scroll to position [1737, 0]
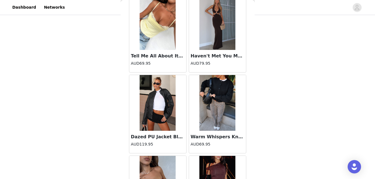
click at [159, 108] on img at bounding box center [158, 103] width 36 height 56
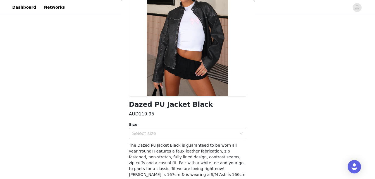
scroll to position [79, 0]
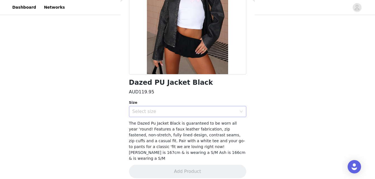
click at [159, 112] on div "Select size" at bounding box center [185, 112] width 105 height 6
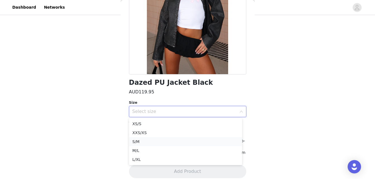
click at [140, 142] on li "S/M" at bounding box center [185, 142] width 113 height 9
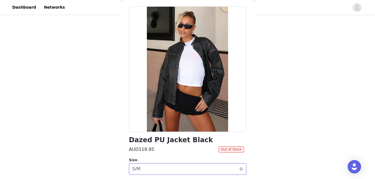
scroll to position [21, 0]
click at [171, 167] on div "Select size S/M" at bounding box center [186, 169] width 107 height 11
click at [145, 171] on div "Select size S/M" at bounding box center [186, 169] width 107 height 11
click at [240, 168] on icon "icon: close-circle" at bounding box center [241, 169] width 3 height 3
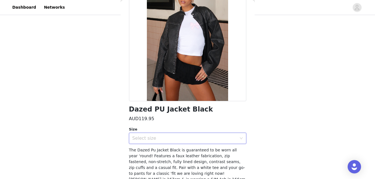
scroll to position [53, 0]
click at [203, 143] on div "Select size" at bounding box center [186, 138] width 107 height 11
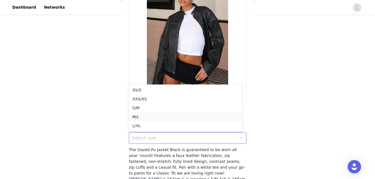
click at [147, 119] on li "M/L" at bounding box center [185, 117] width 113 height 9
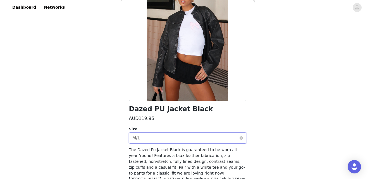
click at [149, 137] on div "Select size M/L" at bounding box center [186, 138] width 107 height 11
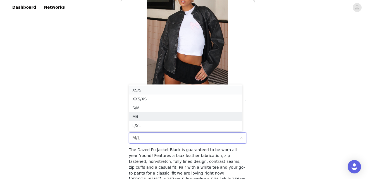
click at [138, 87] on li "XS/S" at bounding box center [185, 90] width 113 height 9
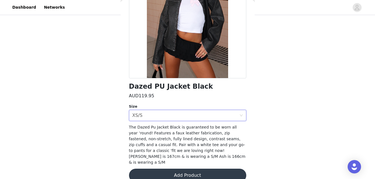
scroll to position [79, 0]
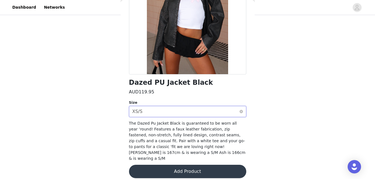
click at [168, 112] on div "Select size XS/S" at bounding box center [186, 112] width 107 height 11
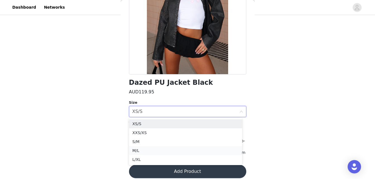
click at [136, 152] on li "M/L" at bounding box center [185, 150] width 113 height 9
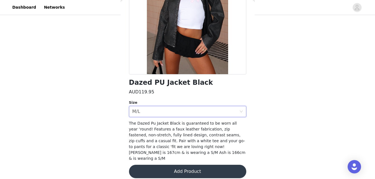
scroll to position [0, 0]
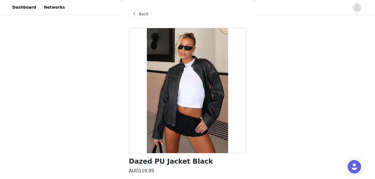
click at [139, 15] on span "Back" at bounding box center [144, 14] width 10 height 6
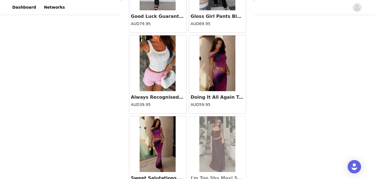
scroll to position [3108, 0]
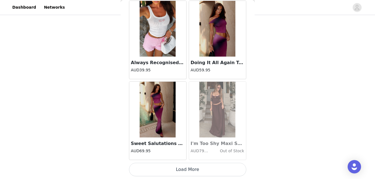
click at [184, 168] on button "Load More" at bounding box center [187, 169] width 117 height 13
click at [185, 169] on button "Load More" at bounding box center [187, 169] width 117 height 13
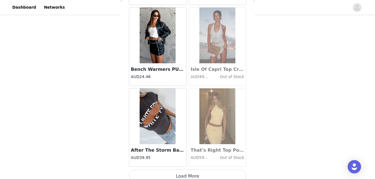
scroll to position [3919, 0]
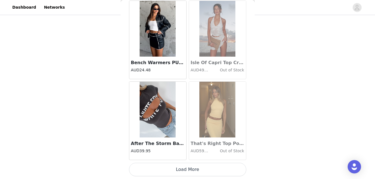
click at [185, 170] on button "Load More" at bounding box center [187, 169] width 117 height 13
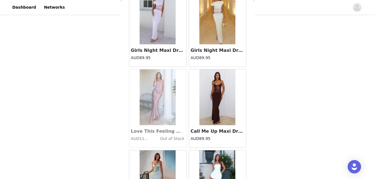
scroll to position [4729, 0]
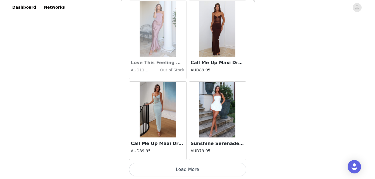
click at [185, 170] on button "Load More" at bounding box center [187, 169] width 117 height 13
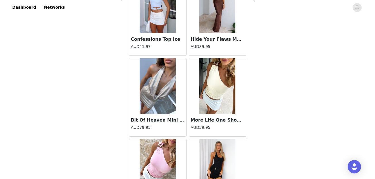
scroll to position [5540, 0]
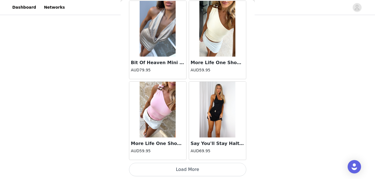
click at [184, 168] on button "Load More" at bounding box center [187, 169] width 117 height 13
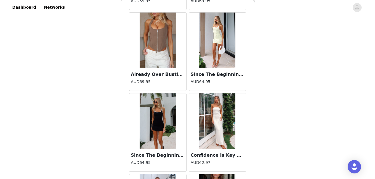
scroll to position [6351, 0]
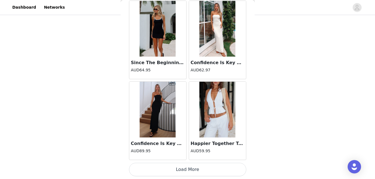
click at [184, 168] on button "Load More" at bounding box center [187, 169] width 117 height 13
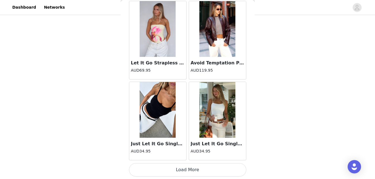
scroll to position [7161, 0]
click at [212, 60] on h3 "Avoid Temptation PU [PERSON_NAME]" at bounding box center [218, 63] width 54 height 7
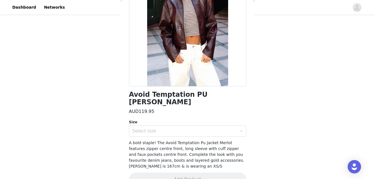
scroll to position [0, 0]
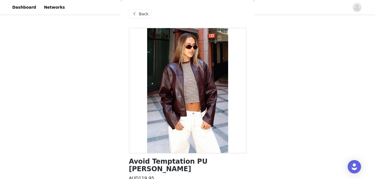
click at [142, 15] on span "Back" at bounding box center [144, 14] width 10 height 6
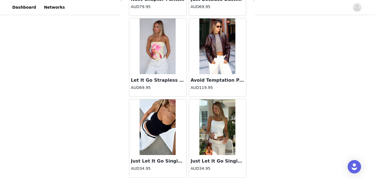
scroll to position [7161, 0]
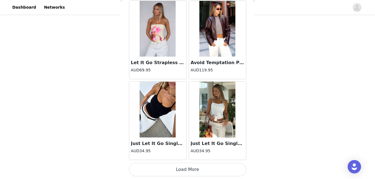
click at [188, 171] on button "Load More" at bounding box center [187, 169] width 117 height 13
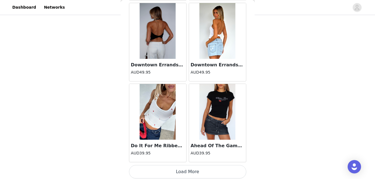
scroll to position [7972, 0]
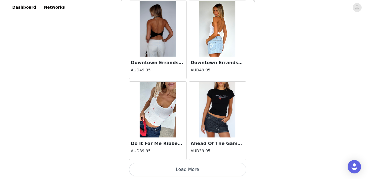
click at [183, 169] on button "Load More" at bounding box center [187, 169] width 117 height 13
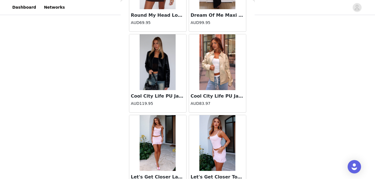
scroll to position [8181, 0]
click at [150, 78] on img at bounding box center [158, 63] width 36 height 56
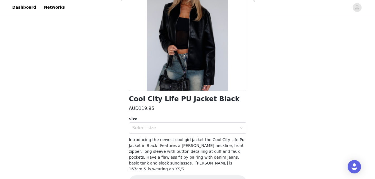
scroll to position [73, 0]
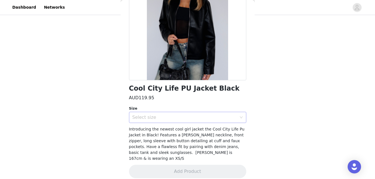
click at [174, 117] on div "Select size" at bounding box center [185, 118] width 105 height 6
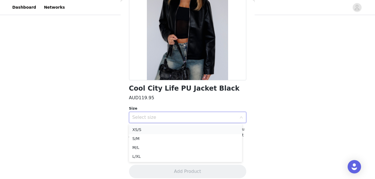
click at [137, 130] on li "XS/S" at bounding box center [185, 130] width 113 height 9
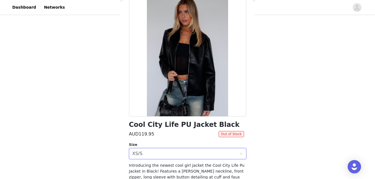
scroll to position [36, 0]
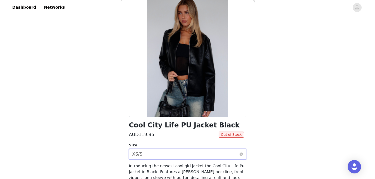
click at [164, 155] on div "Select size XS/S" at bounding box center [186, 154] width 107 height 11
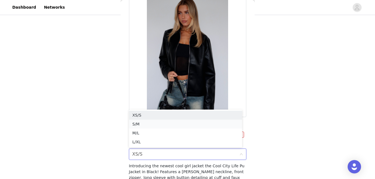
click at [141, 124] on li "S/M" at bounding box center [185, 124] width 113 height 9
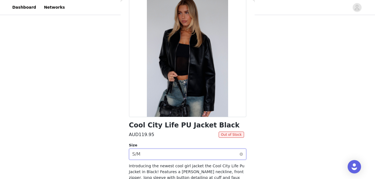
click at [152, 154] on div "Select size S/M" at bounding box center [186, 154] width 107 height 11
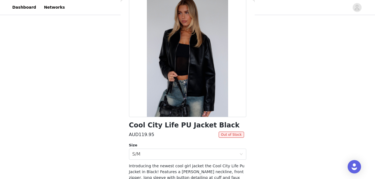
scroll to position [0, 0]
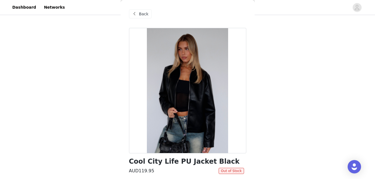
click at [138, 13] on div "Back" at bounding box center [140, 14] width 23 height 9
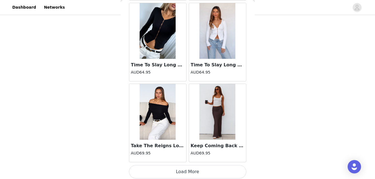
scroll to position [8783, 0]
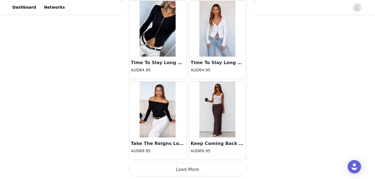
click at [191, 169] on button "Load More" at bounding box center [187, 169] width 117 height 13
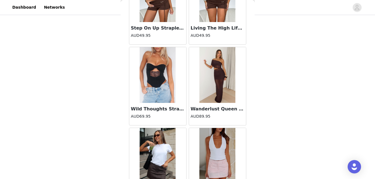
scroll to position [9593, 0]
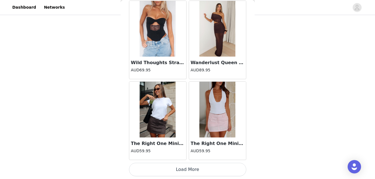
click at [186, 170] on button "Load More" at bounding box center [187, 169] width 117 height 13
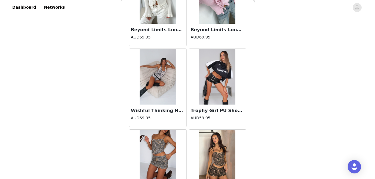
scroll to position [10404, 0]
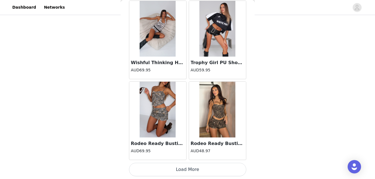
click at [178, 171] on button "Load More" at bounding box center [187, 169] width 117 height 13
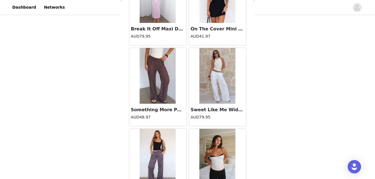
scroll to position [11215, 0]
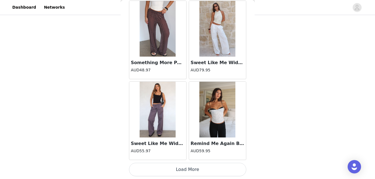
click at [184, 167] on button "Load More" at bounding box center [187, 169] width 117 height 13
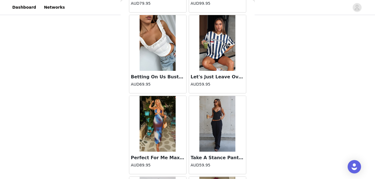
scroll to position [12025, 0]
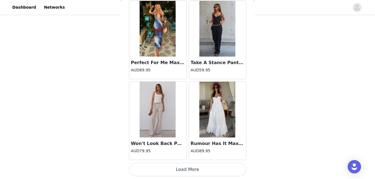
click at [186, 173] on button "Load More" at bounding box center [187, 169] width 117 height 13
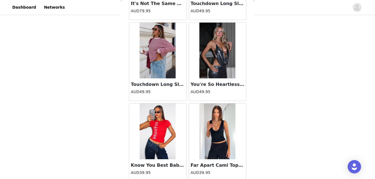
scroll to position [12836, 0]
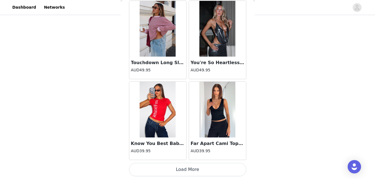
click at [186, 169] on button "Load More" at bounding box center [187, 169] width 117 height 13
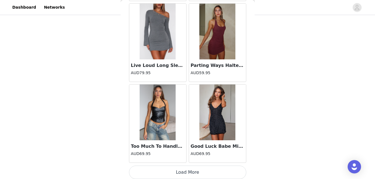
scroll to position [13647, 0]
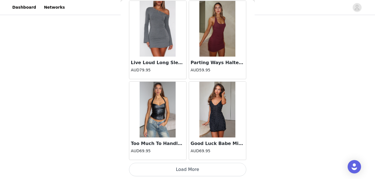
click at [185, 170] on button "Load More" at bounding box center [187, 169] width 117 height 13
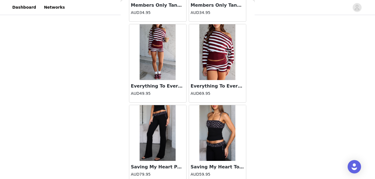
scroll to position [14457, 0]
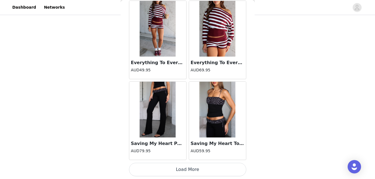
click at [187, 168] on button "Load More" at bounding box center [187, 169] width 117 height 13
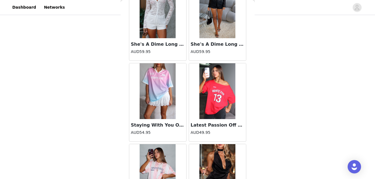
scroll to position [15268, 0]
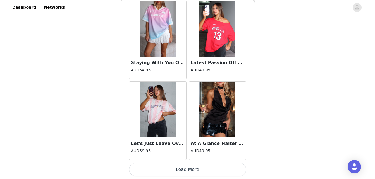
click at [184, 168] on button "Load More" at bounding box center [187, 169] width 117 height 13
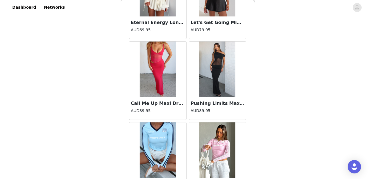
scroll to position [16079, 0]
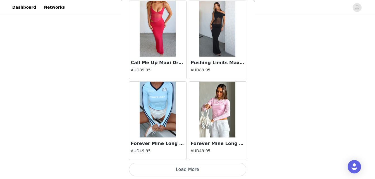
click at [184, 168] on button "Load More" at bounding box center [187, 169] width 117 height 13
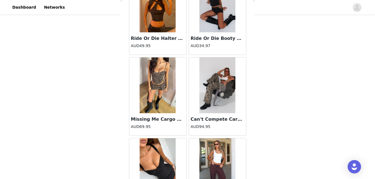
scroll to position [10579, 0]
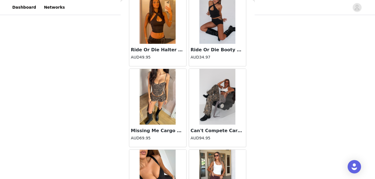
click at [212, 107] on img at bounding box center [218, 97] width 36 height 56
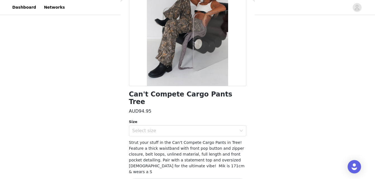
scroll to position [73, 0]
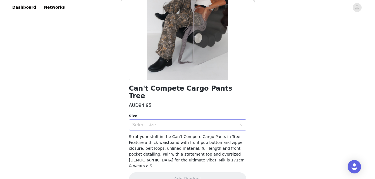
click at [200, 122] on div "Select size" at bounding box center [185, 125] width 105 height 6
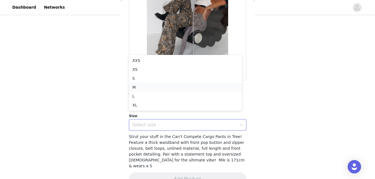
click at [140, 86] on li "M" at bounding box center [185, 87] width 113 height 9
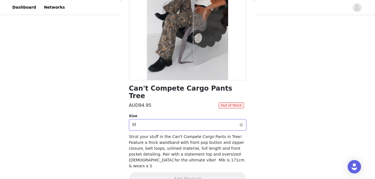
click at [145, 120] on div "Select size M" at bounding box center [186, 125] width 107 height 11
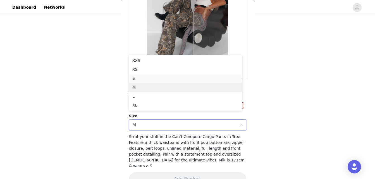
click at [140, 80] on li "S" at bounding box center [185, 78] width 113 height 9
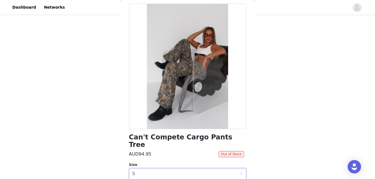
scroll to position [0, 0]
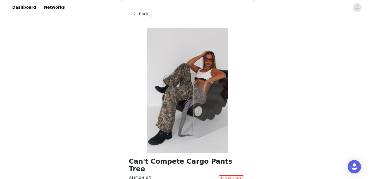
click at [138, 13] on div "Back" at bounding box center [140, 14] width 23 height 9
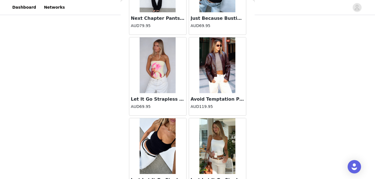
scroll to position [7127, 0]
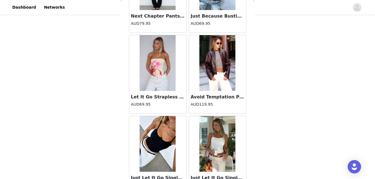
click at [213, 76] on img at bounding box center [218, 63] width 36 height 56
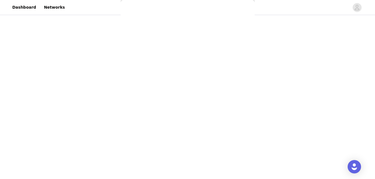
scroll to position [73, 0]
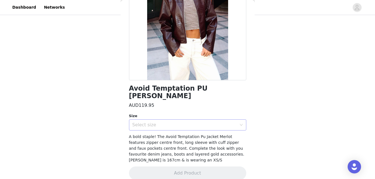
click at [181, 122] on div "Select size" at bounding box center [185, 125] width 105 height 6
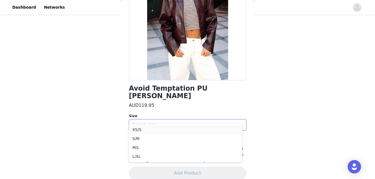
click at [152, 131] on li "XS/S" at bounding box center [185, 130] width 113 height 9
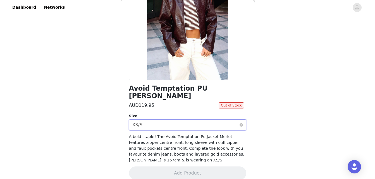
click at [161, 121] on div "Select size XS/S" at bounding box center [186, 125] width 107 height 11
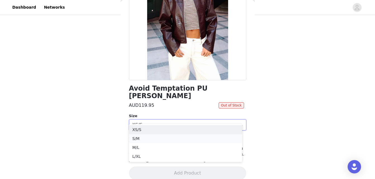
click at [154, 136] on li "S/M" at bounding box center [185, 138] width 113 height 9
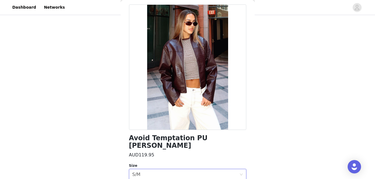
scroll to position [0, 0]
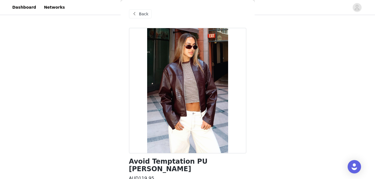
click at [138, 16] on span at bounding box center [134, 14] width 7 height 7
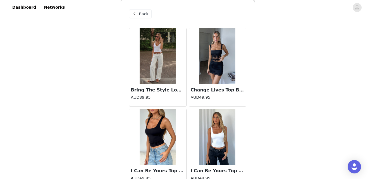
click at [138, 14] on span at bounding box center [134, 14] width 7 height 7
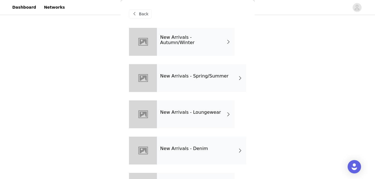
scroll to position [67, 0]
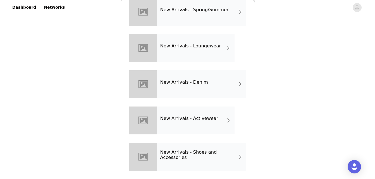
click at [167, 154] on h4 "New Arrivals - Shoes and Accessories" at bounding box center [199, 155] width 78 height 10
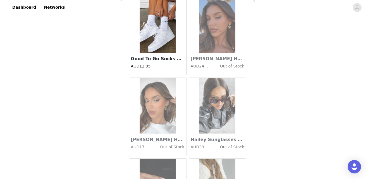
scroll to position [676, 0]
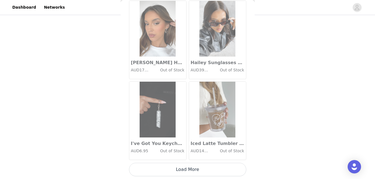
click at [186, 171] on button "Load More" at bounding box center [187, 169] width 117 height 13
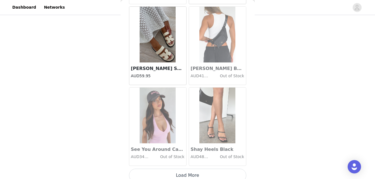
scroll to position [1487, 0]
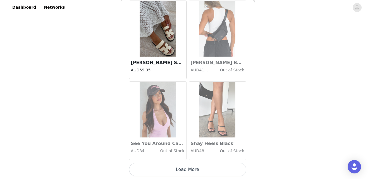
click at [179, 168] on button "Load More" at bounding box center [187, 169] width 117 height 13
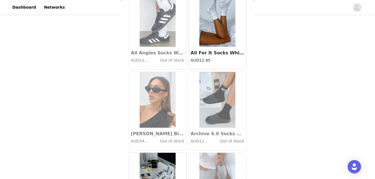
scroll to position [0, 0]
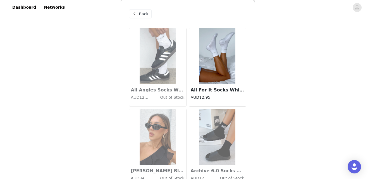
click at [139, 15] on span "Back" at bounding box center [144, 14] width 10 height 6
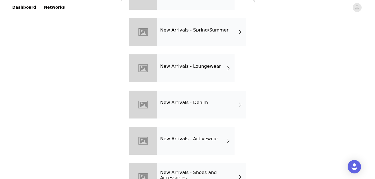
scroll to position [67, 0]
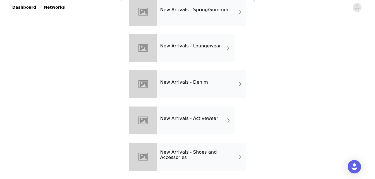
click at [174, 120] on h4 "New Arrivals - Activewear" at bounding box center [189, 118] width 58 height 5
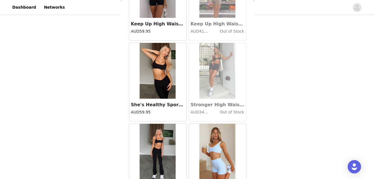
scroll to position [676, 0]
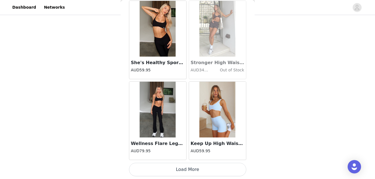
click at [181, 167] on button "Load More" at bounding box center [187, 169] width 117 height 13
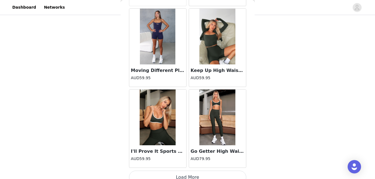
scroll to position [1487, 0]
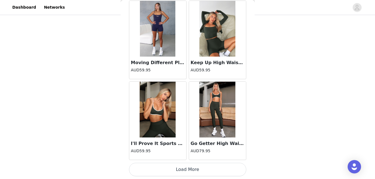
click at [184, 170] on button "Load More" at bounding box center [187, 169] width 117 height 13
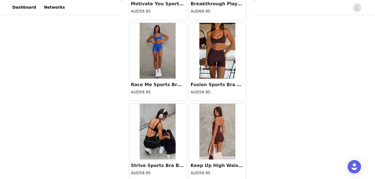
scroll to position [2297, 0]
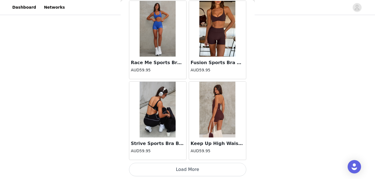
click at [184, 170] on button "Load More" at bounding box center [187, 169] width 117 height 13
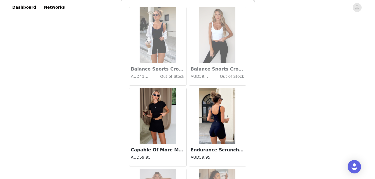
scroll to position [0, 0]
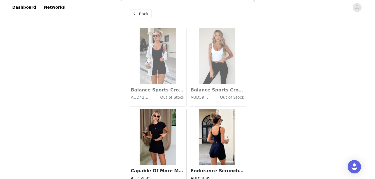
click at [139, 13] on span "Back" at bounding box center [144, 14] width 10 height 6
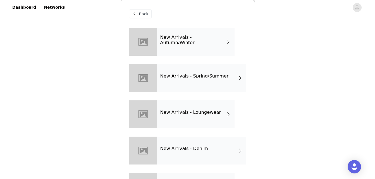
click at [162, 112] on h4 "New Arrivals - Loungewear" at bounding box center [190, 112] width 61 height 5
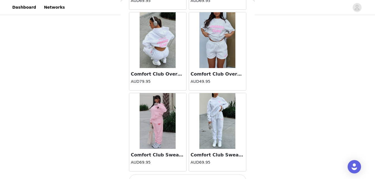
scroll to position [676, 0]
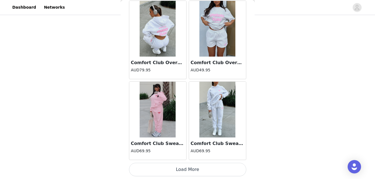
click at [178, 167] on button "Load More" at bounding box center [187, 169] width 117 height 13
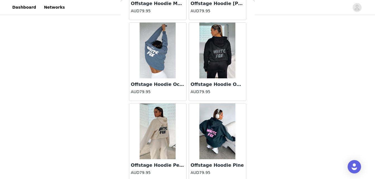
scroll to position [1487, 0]
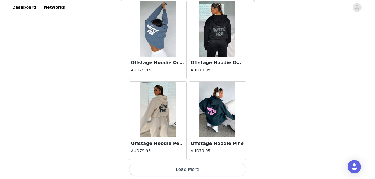
click at [186, 169] on button "Load More" at bounding box center [187, 169] width 117 height 13
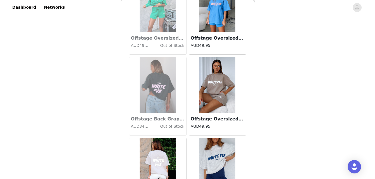
scroll to position [2297, 0]
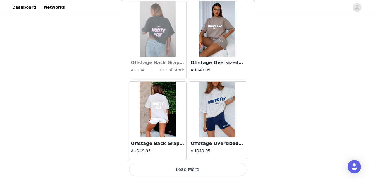
click at [183, 169] on button "Load More" at bounding box center [187, 169] width 117 height 13
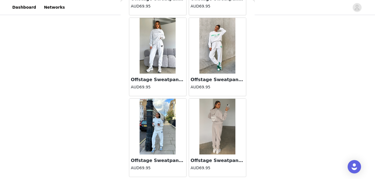
scroll to position [3108, 0]
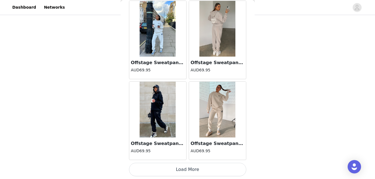
click at [183, 169] on button "Load More" at bounding box center [187, 169] width 117 height 13
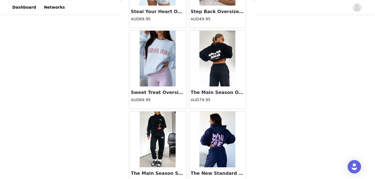
scroll to position [3647, 0]
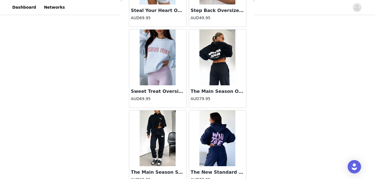
click at [216, 80] on img at bounding box center [218, 58] width 36 height 56
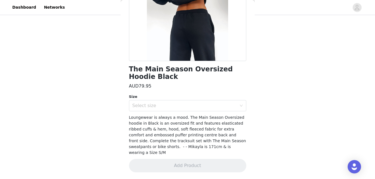
scroll to position [93, 0]
click at [193, 104] on div "Select size" at bounding box center [185, 106] width 105 height 6
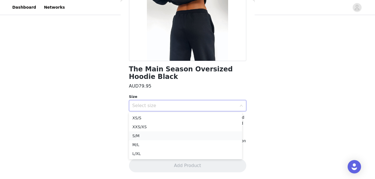
click at [148, 138] on li "S/M" at bounding box center [185, 136] width 113 height 9
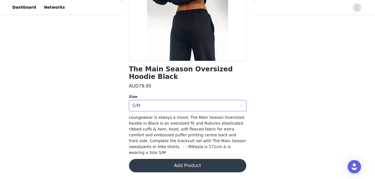
click at [160, 161] on button "Add Product" at bounding box center [187, 165] width 117 height 13
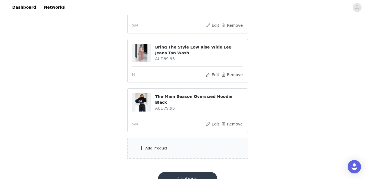
scroll to position [288, 0]
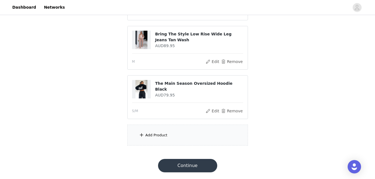
click at [153, 134] on div "Add Product" at bounding box center [157, 136] width 22 height 6
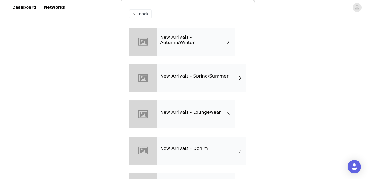
click at [168, 112] on h4 "New Arrivals - Loungewear" at bounding box center [190, 112] width 61 height 5
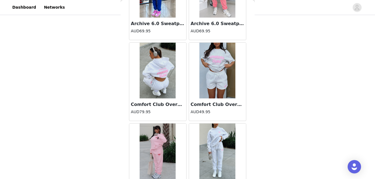
scroll to position [676, 0]
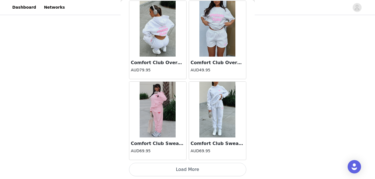
click at [172, 168] on button "Load More" at bounding box center [187, 169] width 117 height 13
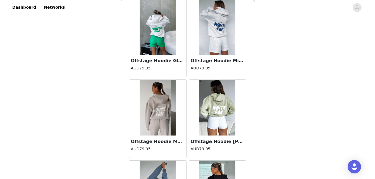
scroll to position [1487, 0]
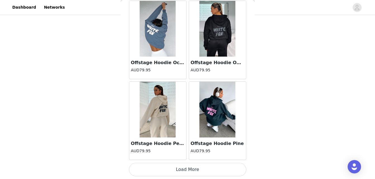
click at [184, 171] on button "Load More" at bounding box center [187, 169] width 117 height 13
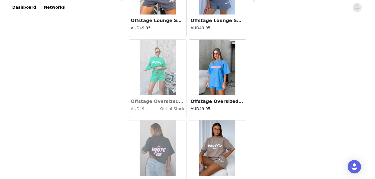
scroll to position [2297, 0]
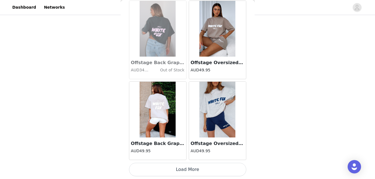
click at [185, 168] on button "Load More" at bounding box center [187, 169] width 117 height 13
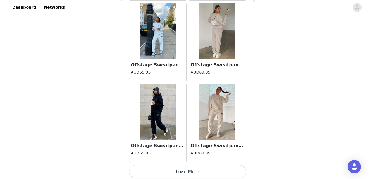
scroll to position [3108, 0]
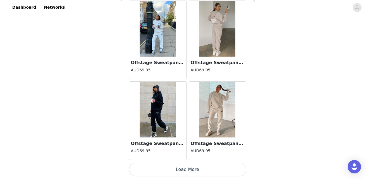
click at [185, 169] on button "Load More" at bounding box center [187, 169] width 117 height 13
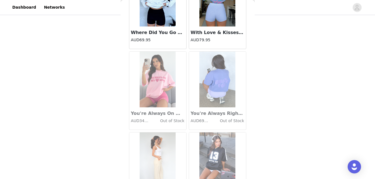
scroll to position [3919, 0]
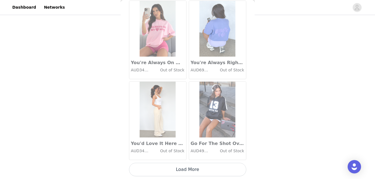
click at [185, 169] on button "Load More" at bounding box center [187, 169] width 117 height 13
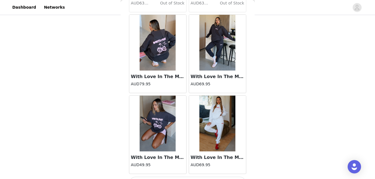
scroll to position [4729, 0]
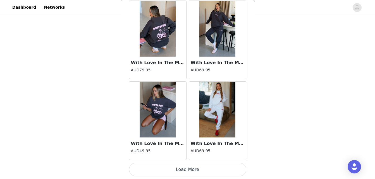
click at [185, 169] on button "Load More" at bounding box center [187, 169] width 117 height 13
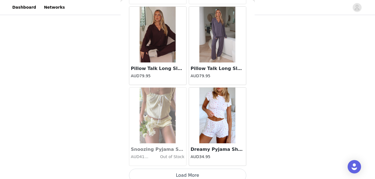
scroll to position [5540, 0]
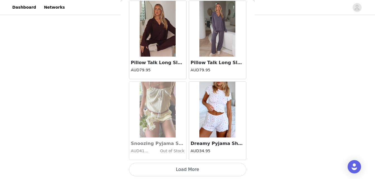
click at [184, 172] on button "Load More" at bounding box center [187, 169] width 117 height 13
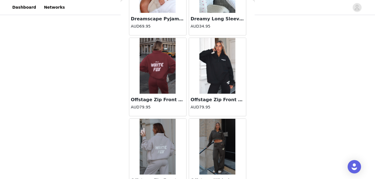
scroll to position [5827, 0]
click at [215, 74] on img at bounding box center [218, 66] width 36 height 56
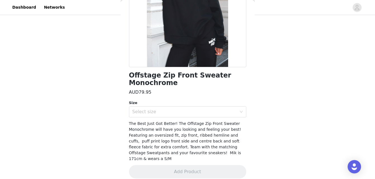
scroll to position [87, 0]
click at [163, 112] on div "Select size" at bounding box center [185, 112] width 105 height 6
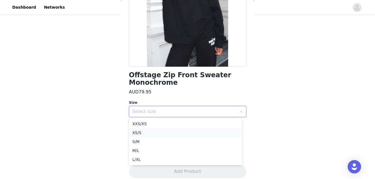
click at [145, 133] on li "XS/S" at bounding box center [185, 133] width 113 height 9
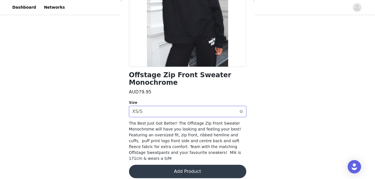
click at [161, 113] on div "Select size XS/S" at bounding box center [186, 112] width 107 height 11
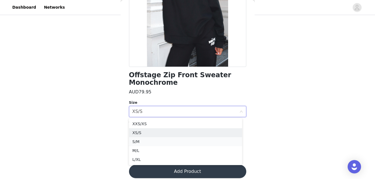
click at [137, 139] on li "S/M" at bounding box center [185, 142] width 113 height 9
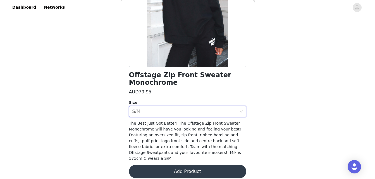
click at [159, 165] on button "Add Product" at bounding box center [187, 171] width 117 height 13
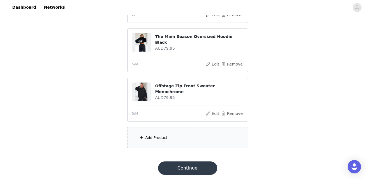
scroll to position [338, 0]
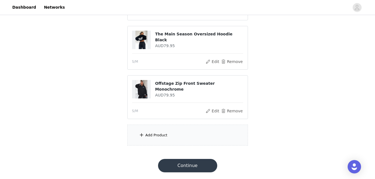
click at [160, 137] on div "Add Product" at bounding box center [157, 136] width 22 height 6
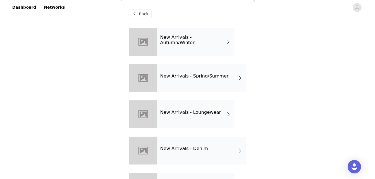
click at [183, 111] on h4 "New Arrivals - Loungewear" at bounding box center [190, 112] width 61 height 5
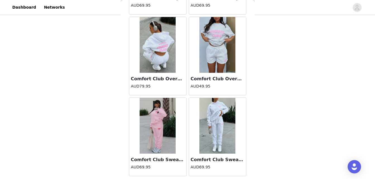
scroll to position [676, 0]
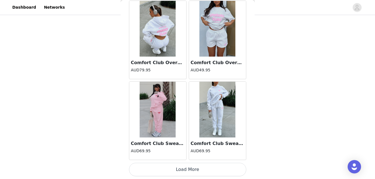
click at [177, 169] on button "Load More" at bounding box center [187, 169] width 117 height 13
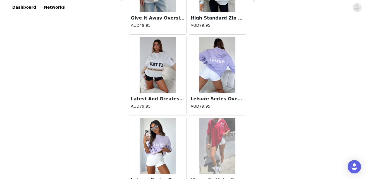
scroll to position [883, 0]
click at [195, 118] on div at bounding box center [217, 146] width 57 height 56
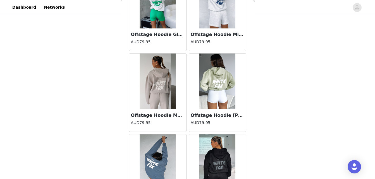
scroll to position [1487, 0]
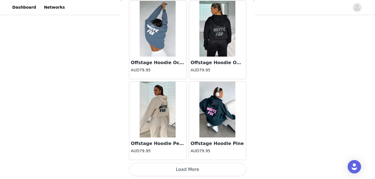
click at [195, 169] on button "Load More" at bounding box center [187, 169] width 117 height 13
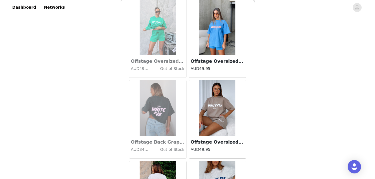
scroll to position [2297, 0]
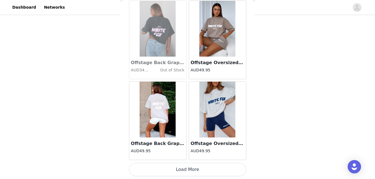
click at [188, 170] on button "Load More" at bounding box center [187, 169] width 117 height 13
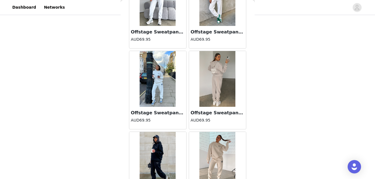
scroll to position [3108, 0]
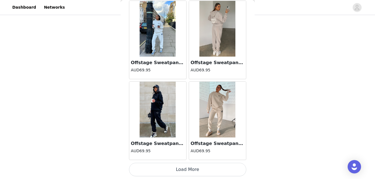
click at [188, 170] on button "Load More" at bounding box center [187, 169] width 117 height 13
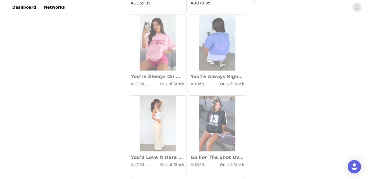
scroll to position [3919, 0]
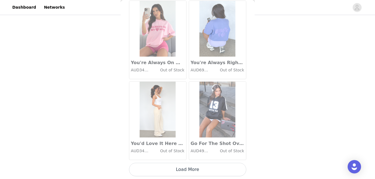
click at [188, 170] on button "Load More" at bounding box center [187, 169] width 117 height 13
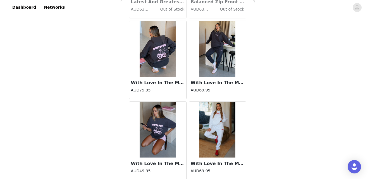
scroll to position [4729, 0]
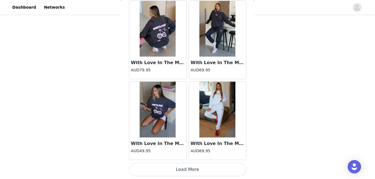
click at [188, 170] on button "Load More" at bounding box center [187, 169] width 117 height 13
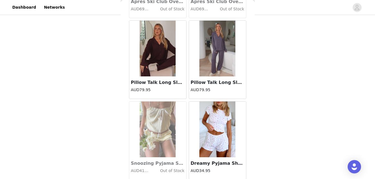
scroll to position [5540, 0]
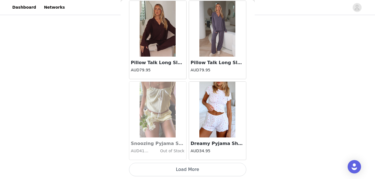
click at [188, 170] on button "Load More" at bounding box center [187, 169] width 117 height 13
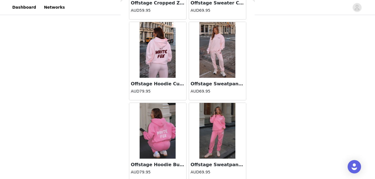
scroll to position [6351, 0]
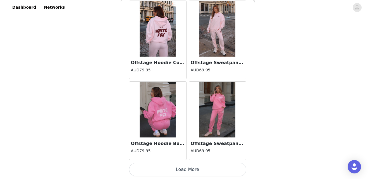
click at [186, 170] on button "Load More" at bounding box center [187, 169] width 117 height 13
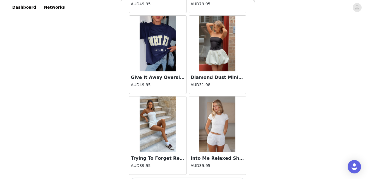
scroll to position [7161, 0]
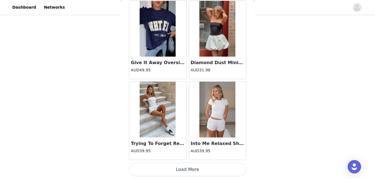
click at [181, 170] on button "Load More" at bounding box center [187, 169] width 117 height 13
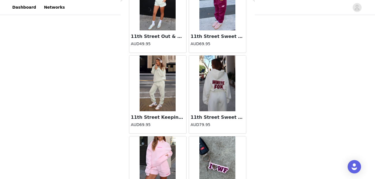
scroll to position [7972, 0]
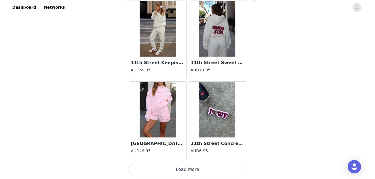
click at [185, 170] on button "Load More" at bounding box center [187, 169] width 117 height 13
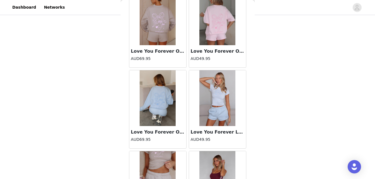
scroll to position [8783, 0]
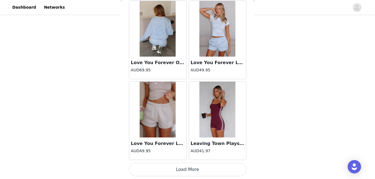
click at [184, 176] on button "Load More" at bounding box center [187, 169] width 117 height 13
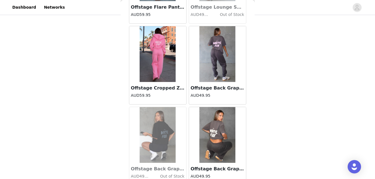
scroll to position [9593, 0]
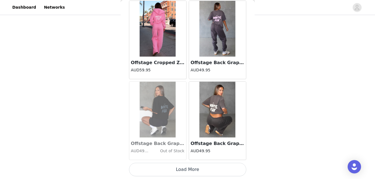
click at [183, 169] on button "Load More" at bounding box center [187, 169] width 117 height 13
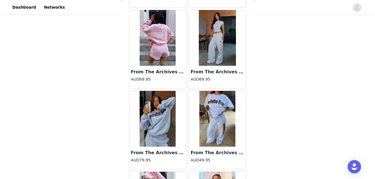
scroll to position [10314, 0]
click at [146, 153] on h3 "From The Archives Allora Oversized Hoodie Blue" at bounding box center [158, 153] width 54 height 7
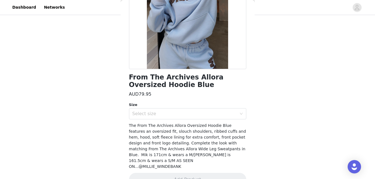
scroll to position [85, 0]
click at [152, 111] on div "Select size" at bounding box center [185, 114] width 105 height 6
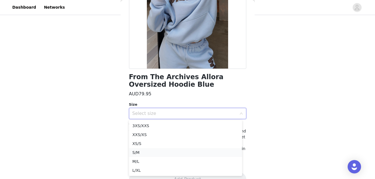
click at [138, 152] on li "S/M" at bounding box center [185, 152] width 113 height 9
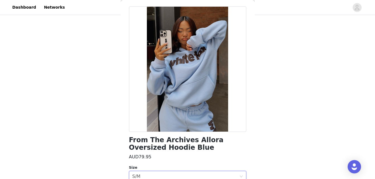
scroll to position [93, 0]
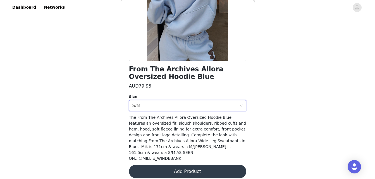
click at [164, 165] on button "Add Product" at bounding box center [187, 171] width 117 height 13
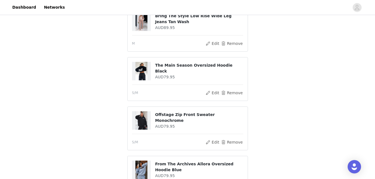
scroll to position [387, 0]
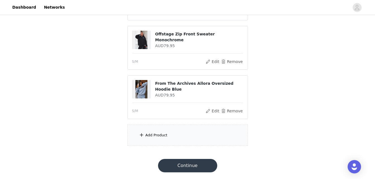
click at [145, 133] on div "Add Product" at bounding box center [187, 135] width 121 height 21
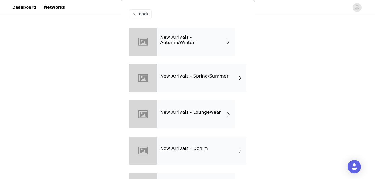
click at [176, 112] on h4 "New Arrivals - Loungewear" at bounding box center [190, 112] width 61 height 5
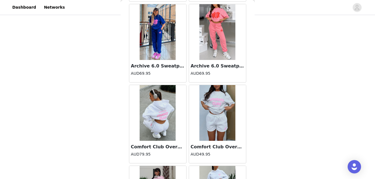
scroll to position [676, 0]
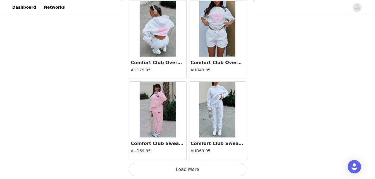
click at [183, 170] on button "Load More" at bounding box center [187, 169] width 117 height 13
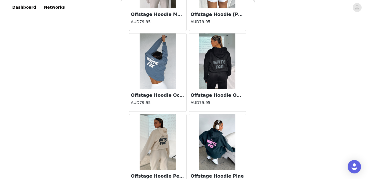
scroll to position [1487, 0]
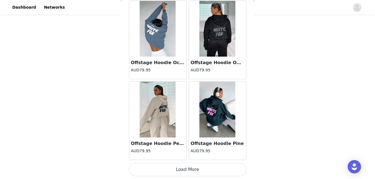
click at [182, 170] on button "Load More" at bounding box center [187, 169] width 117 height 13
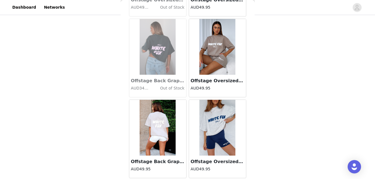
scroll to position [2297, 0]
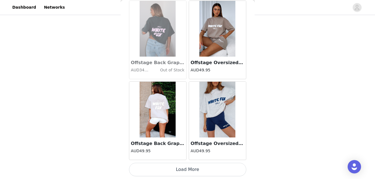
click at [178, 170] on button "Load More" at bounding box center [187, 169] width 117 height 13
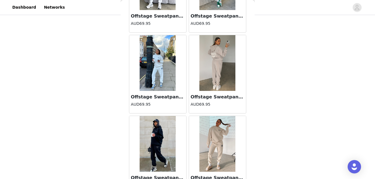
scroll to position [3108, 0]
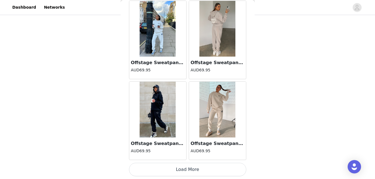
click at [184, 170] on button "Load More" at bounding box center [187, 169] width 117 height 13
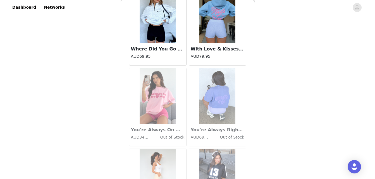
scroll to position [3919, 0]
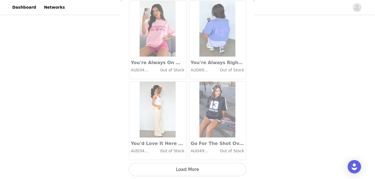
click at [184, 170] on button "Load More" at bounding box center [187, 169] width 117 height 13
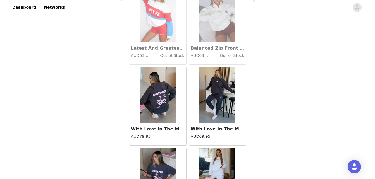
scroll to position [4729, 0]
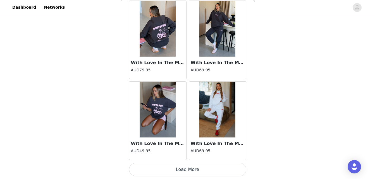
click at [182, 169] on button "Load More" at bounding box center [187, 169] width 117 height 13
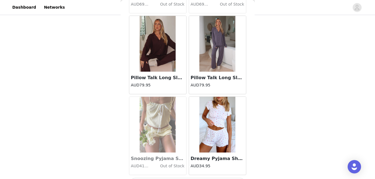
scroll to position [5540, 0]
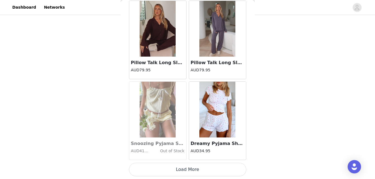
click at [184, 168] on button "Load More" at bounding box center [187, 169] width 117 height 13
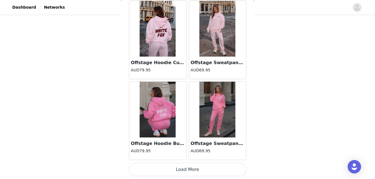
scroll to position [6350, 0]
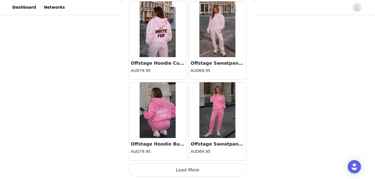
click at [183, 169] on button "Load More" at bounding box center [187, 170] width 117 height 13
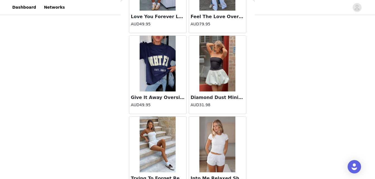
scroll to position [7161, 0]
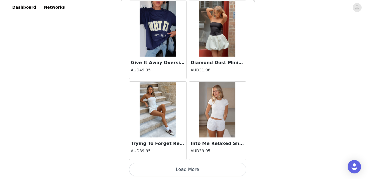
click at [184, 169] on button "Load More" at bounding box center [187, 169] width 117 height 13
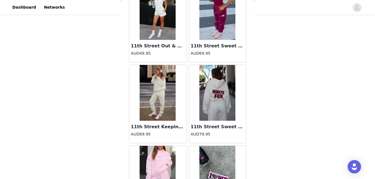
scroll to position [7972, 0]
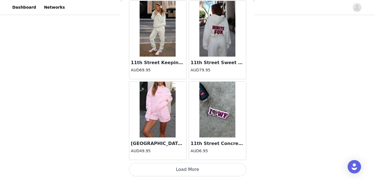
click at [184, 170] on button "Load More" at bounding box center [187, 169] width 117 height 13
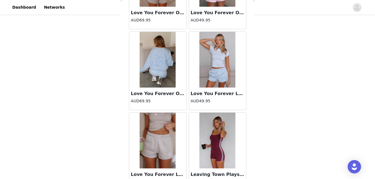
scroll to position [8783, 0]
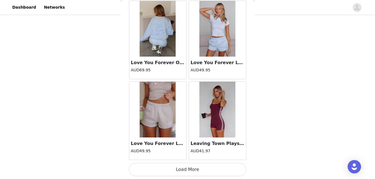
click at [184, 170] on button "Load More" at bounding box center [187, 169] width 117 height 13
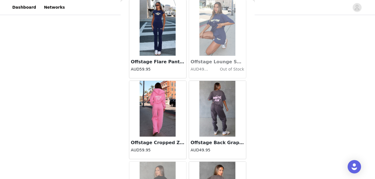
scroll to position [9593, 0]
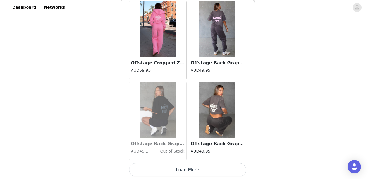
click at [184, 170] on button "Load More" at bounding box center [187, 170] width 117 height 13
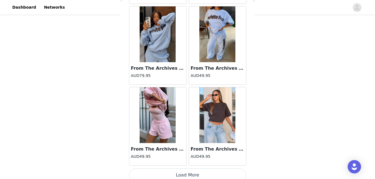
scroll to position [10404, 0]
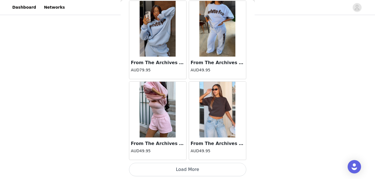
click at [184, 170] on button "Load More" at bounding box center [187, 169] width 117 height 13
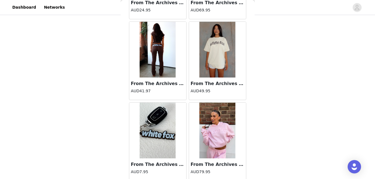
scroll to position [11215, 0]
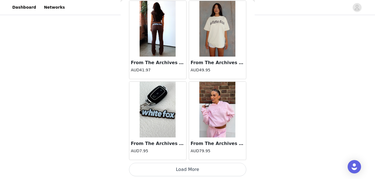
click at [186, 169] on button "Load More" at bounding box center [187, 169] width 117 height 13
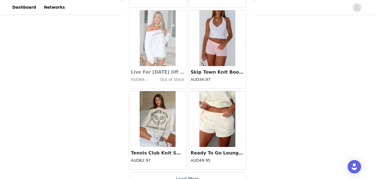
scroll to position [12025, 0]
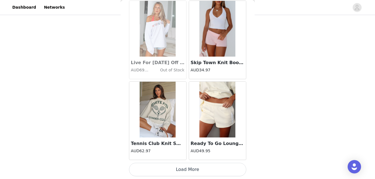
click at [185, 171] on button "Load More" at bounding box center [187, 169] width 117 height 13
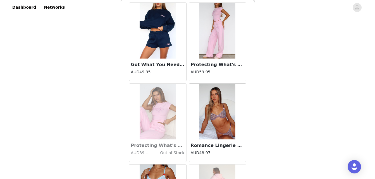
scroll to position [12836, 0]
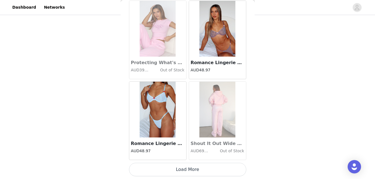
click at [185, 171] on button "Load More" at bounding box center [187, 169] width 117 height 13
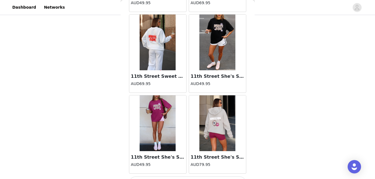
scroll to position [13647, 0]
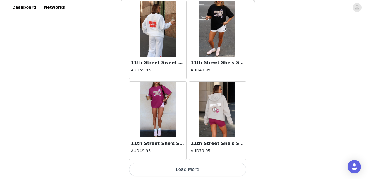
click at [185, 171] on button "Load More" at bounding box center [187, 169] width 117 height 13
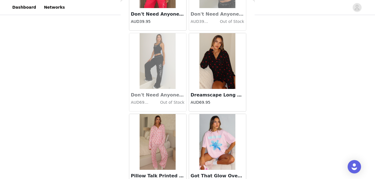
scroll to position [14457, 0]
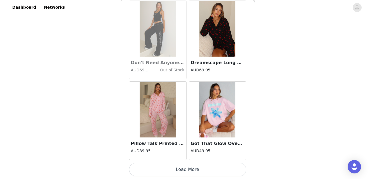
click at [185, 171] on button "Load More" at bounding box center [187, 169] width 117 height 13
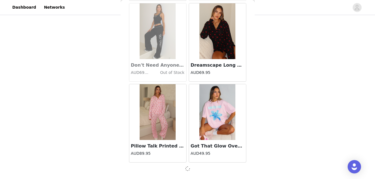
scroll to position [14455, 0]
click at [185, 171] on span at bounding box center [187, 169] width 9 height 8
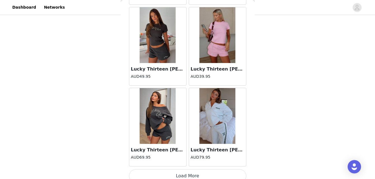
scroll to position [15268, 0]
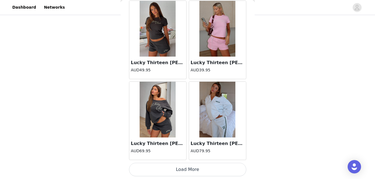
click at [185, 171] on button "Load More" at bounding box center [187, 169] width 117 height 13
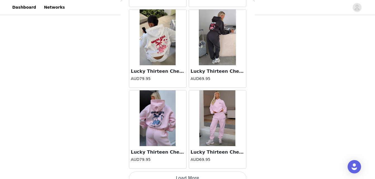
scroll to position [16079, 0]
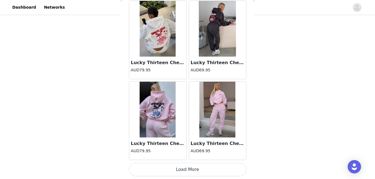
click at [185, 171] on button "Load More" at bounding box center [187, 169] width 117 height 13
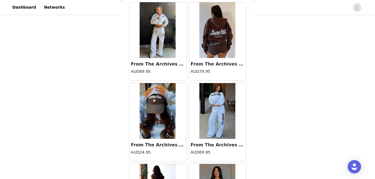
scroll to position [11051, 0]
click at [214, 115] on img at bounding box center [218, 112] width 36 height 56
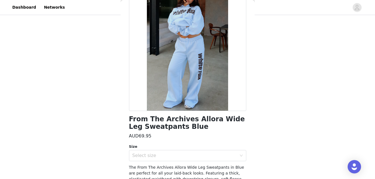
scroll to position [98, 0]
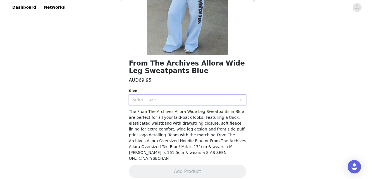
click at [166, 96] on div "Select size" at bounding box center [186, 100] width 107 height 11
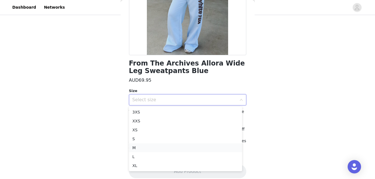
click at [133, 145] on li "M" at bounding box center [185, 148] width 113 height 9
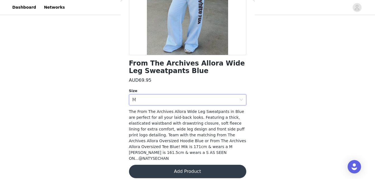
click at [159, 168] on button "Add Product" at bounding box center [187, 171] width 117 height 13
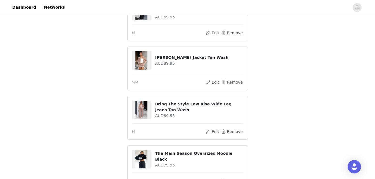
scroll to position [190, 0]
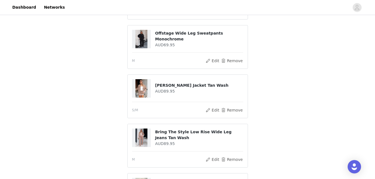
click at [184, 74] on div "My Reality Striped Long Sleeve Rugby Shirt Navy/Cream Stripe AUD69.95 S/M Edit …" at bounding box center [187, 121] width 121 height 489
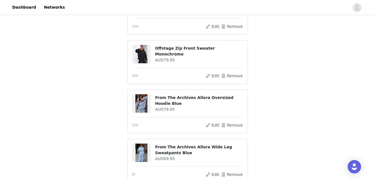
scroll to position [416, 0]
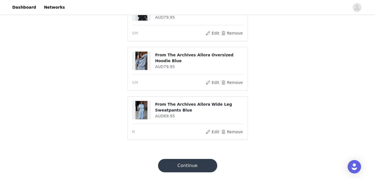
click at [180, 165] on button "Continue" at bounding box center [187, 165] width 59 height 13
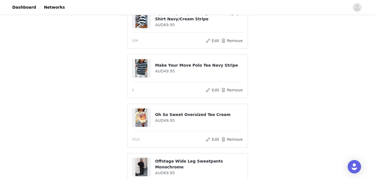
scroll to position [0, 0]
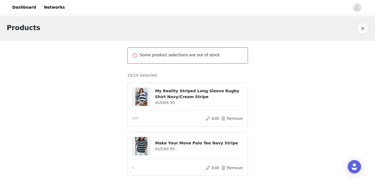
click at [133, 56] on span at bounding box center [135, 55] width 6 height 7
click at [134, 54] on span at bounding box center [135, 55] width 6 height 7
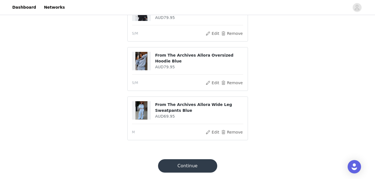
scroll to position [432, 0]
click at [174, 168] on button "Continue" at bounding box center [187, 165] width 59 height 13
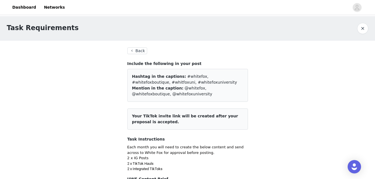
click at [133, 51] on button "Back" at bounding box center [137, 51] width 20 height 7
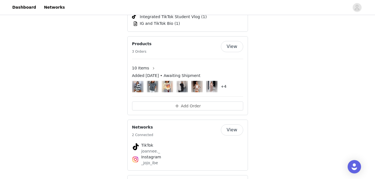
scroll to position [870, 0]
click at [227, 53] on button "View" at bounding box center [232, 47] width 22 height 11
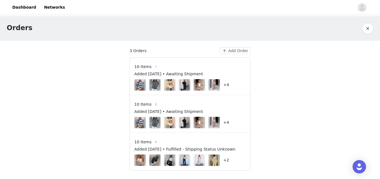
click at [152, 65] on button "button" at bounding box center [155, 66] width 9 height 9
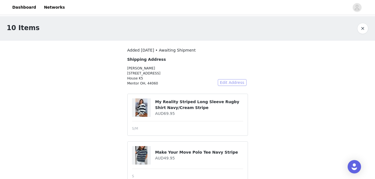
click at [221, 83] on button "Edit Address" at bounding box center [232, 82] width 29 height 7
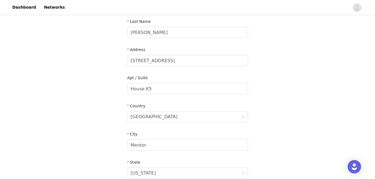
scroll to position [86, 0]
click at [180, 60] on input "[STREET_ADDRESS]" at bounding box center [187, 60] width 121 height 11
type input "7"
type input "[STREET_ADDRESS]"
click at [171, 91] on input "House K5" at bounding box center [187, 88] width 121 height 11
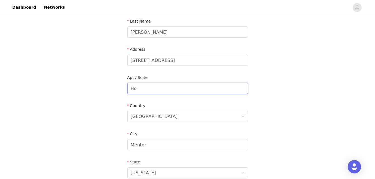
type input "H"
click at [163, 149] on input "Mentor" at bounding box center [187, 144] width 121 height 11
type input "M"
type input "Kent"
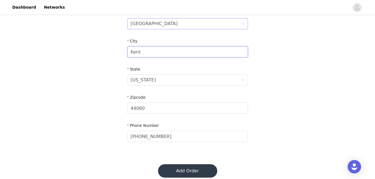
scroll to position [184, 0]
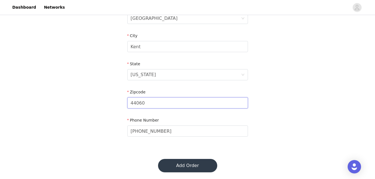
click at [148, 105] on input "44060" at bounding box center [187, 103] width 121 height 11
type input "44243"
click at [181, 166] on button "Add Order" at bounding box center [187, 165] width 59 height 13
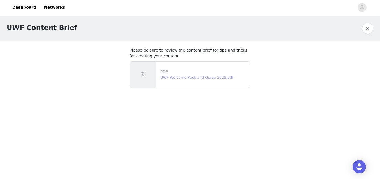
click at [191, 77] on link "UWF Welcome Pack and Guide 2025.pdf" at bounding box center [196, 77] width 73 height 4
click at [367, 29] on button "button" at bounding box center [367, 28] width 11 height 11
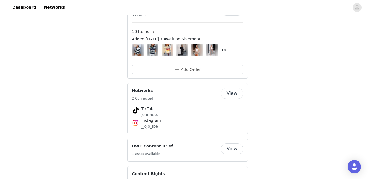
scroll to position [907, 0]
click at [232, 16] on button "View" at bounding box center [232, 10] width 22 height 11
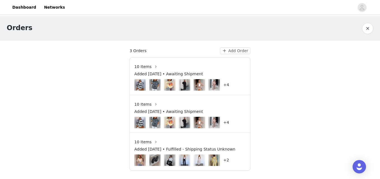
click at [144, 66] on span "10 Items" at bounding box center [142, 67] width 17 height 6
click at [152, 67] on button "button" at bounding box center [155, 66] width 9 height 9
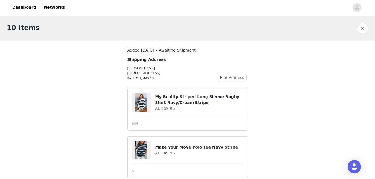
click at [363, 27] on button "button" at bounding box center [363, 28] width 11 height 11
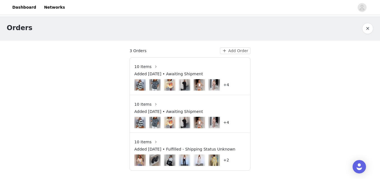
click at [162, 113] on span "Added [DATE] • Awaiting Shipment" at bounding box center [168, 112] width 68 height 6
click at [152, 106] on button "button" at bounding box center [155, 104] width 9 height 9
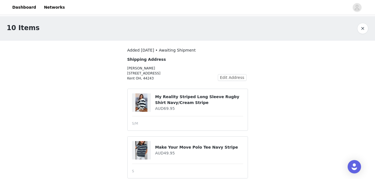
click at [361, 29] on button "button" at bounding box center [363, 28] width 11 height 11
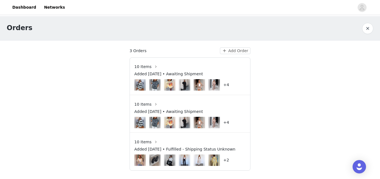
click at [367, 29] on button "button" at bounding box center [367, 28] width 11 height 11
